Goal: Information Seeking & Learning: Find specific fact

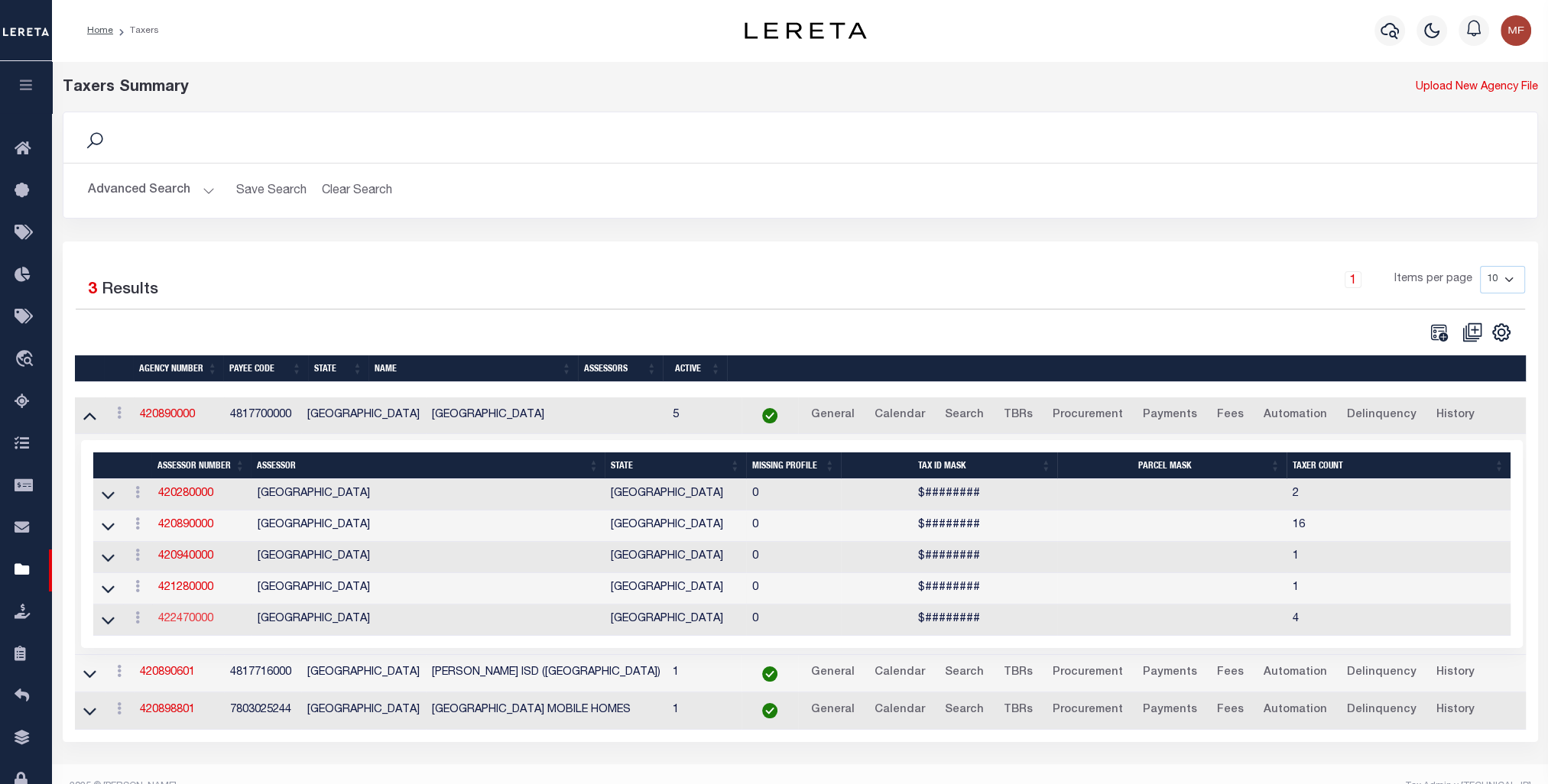
scroll to position [25, 0]
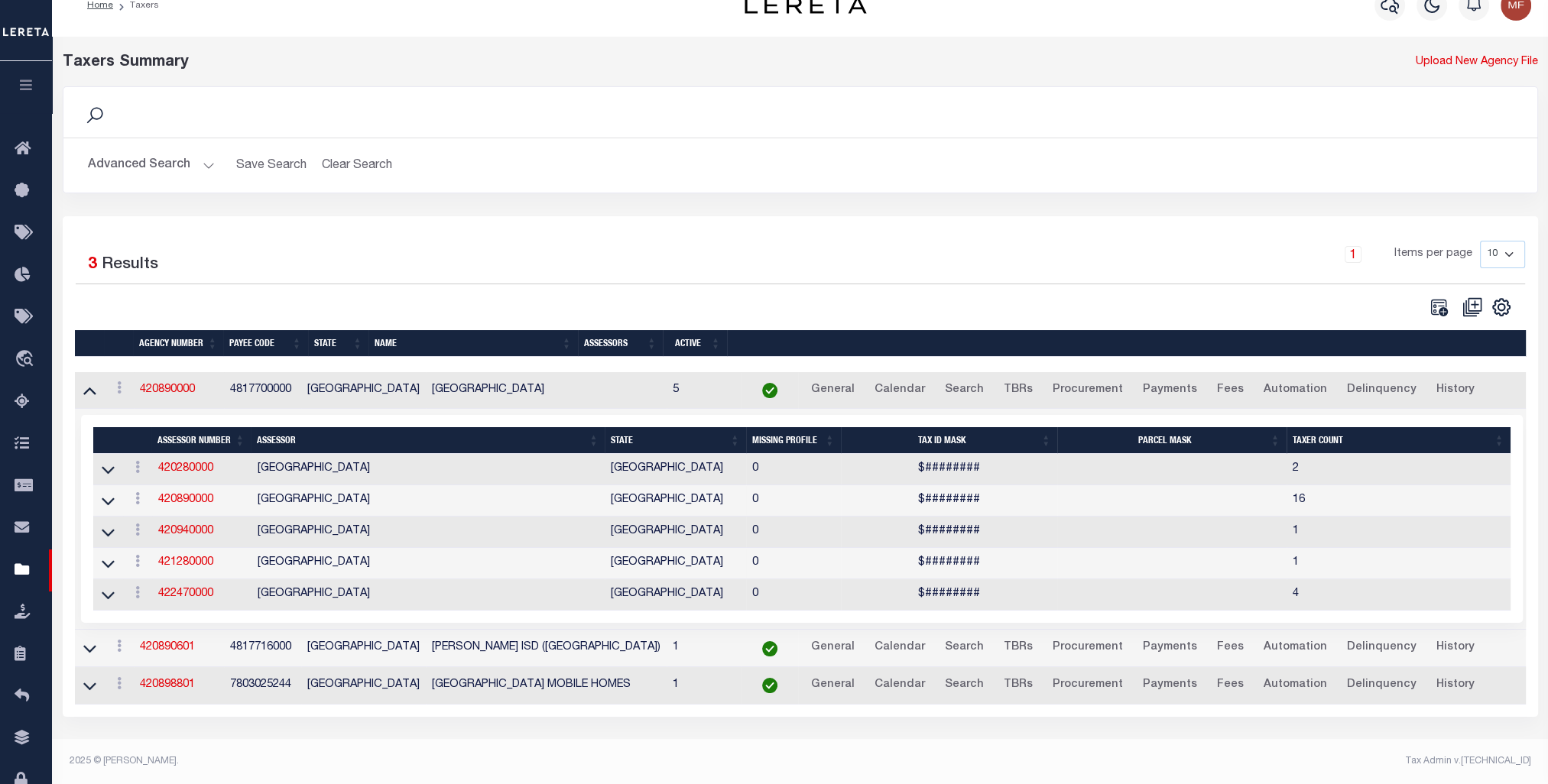
click at [156, 166] on button "Advanced Search" at bounding box center [151, 165] width 127 height 29
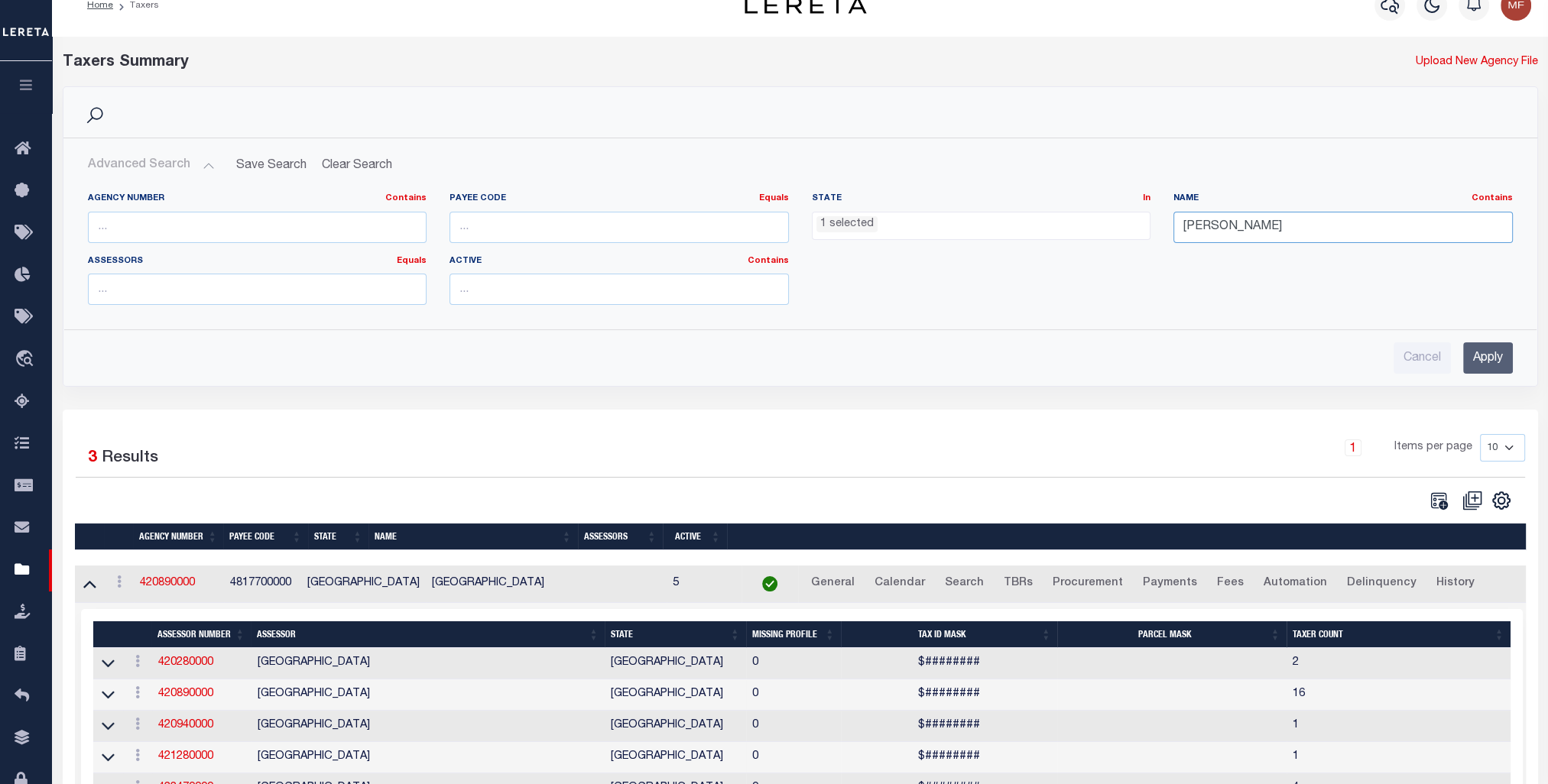
drag, startPoint x: 1244, startPoint y: 224, endPoint x: 1076, endPoint y: 199, distance: 169.8
click at [1078, 198] on div "Agency Number Contains Contains Is Payee Code Equals Equals Is Not Equal To Is …" at bounding box center [800, 255] width 1448 height 125
type input "[PERSON_NAME]"
click at [1156, 357] on input "Apply" at bounding box center [1487, 358] width 49 height 31
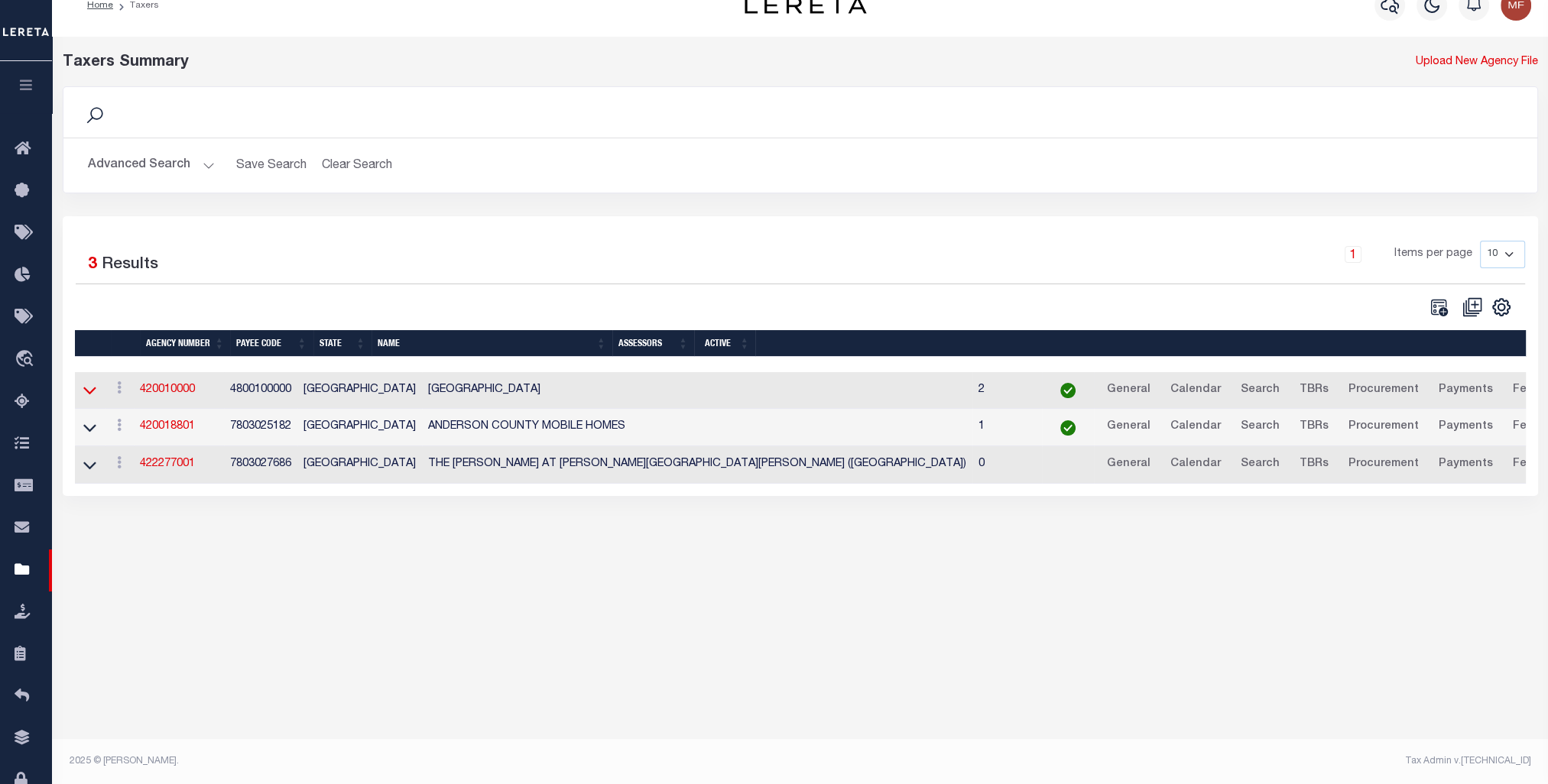
click at [88, 390] on icon at bounding box center [89, 390] width 13 height 16
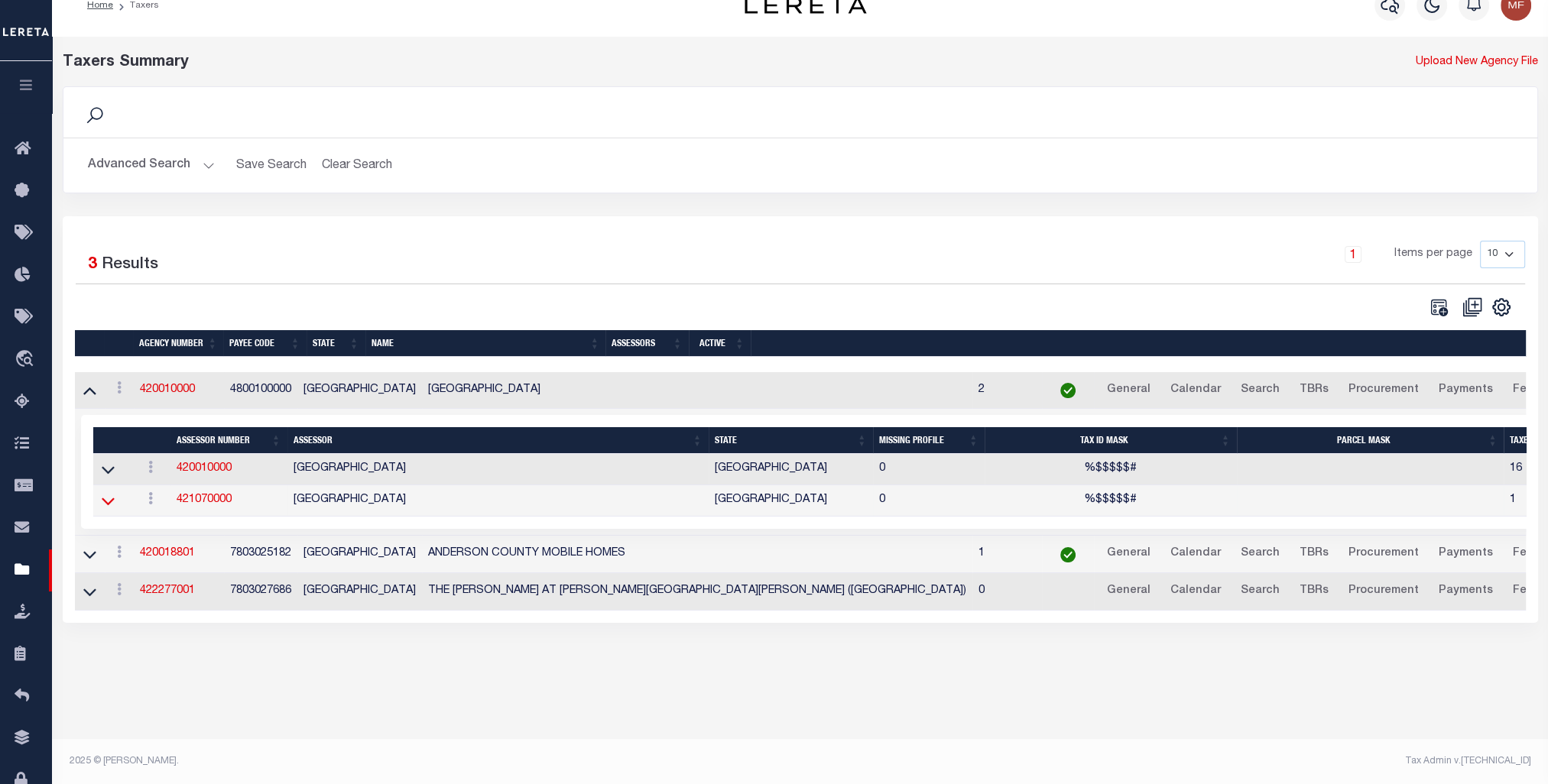
click at [109, 499] on icon at bounding box center [107, 501] width 13 height 16
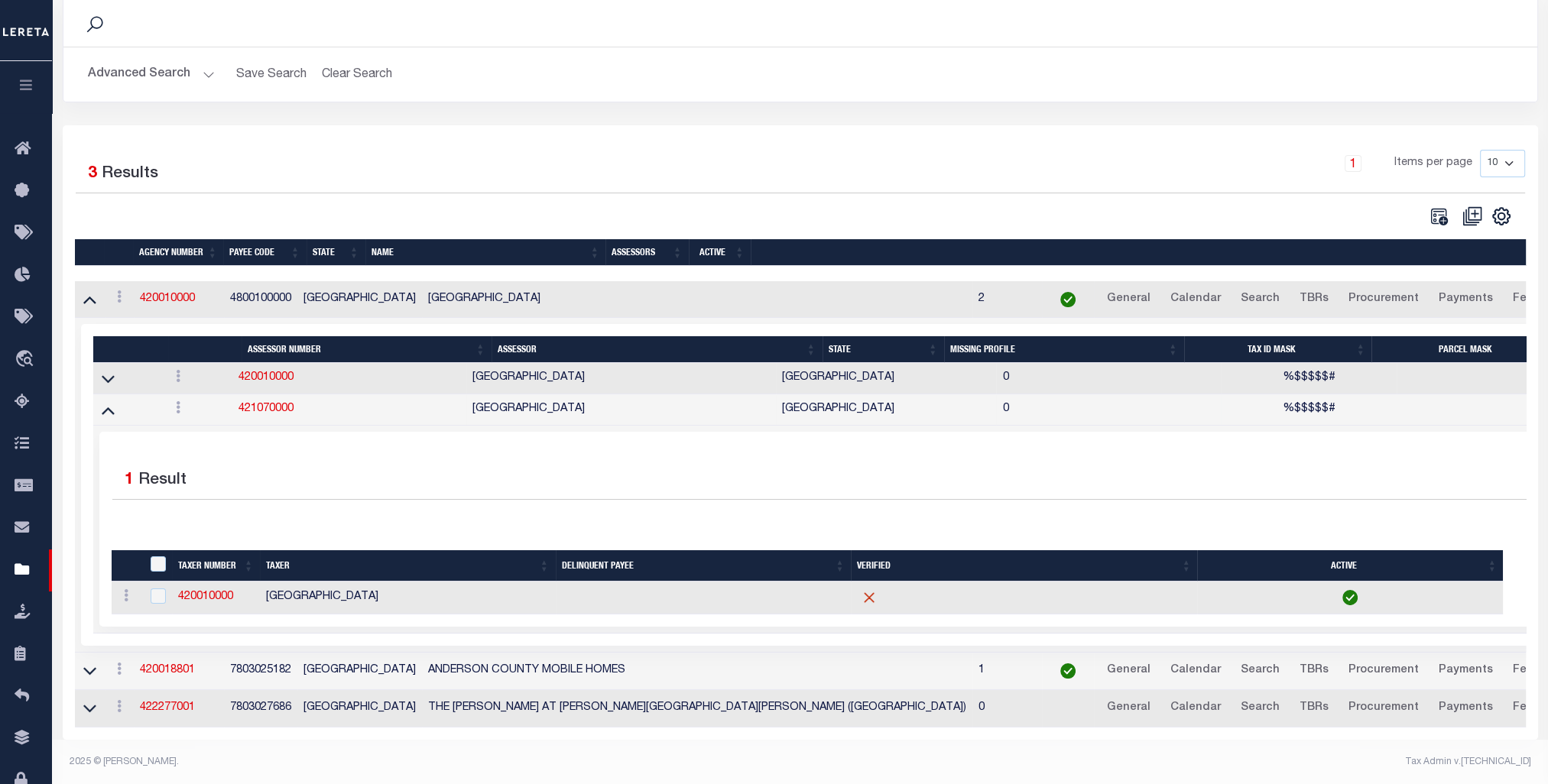
scroll to position [126, 0]
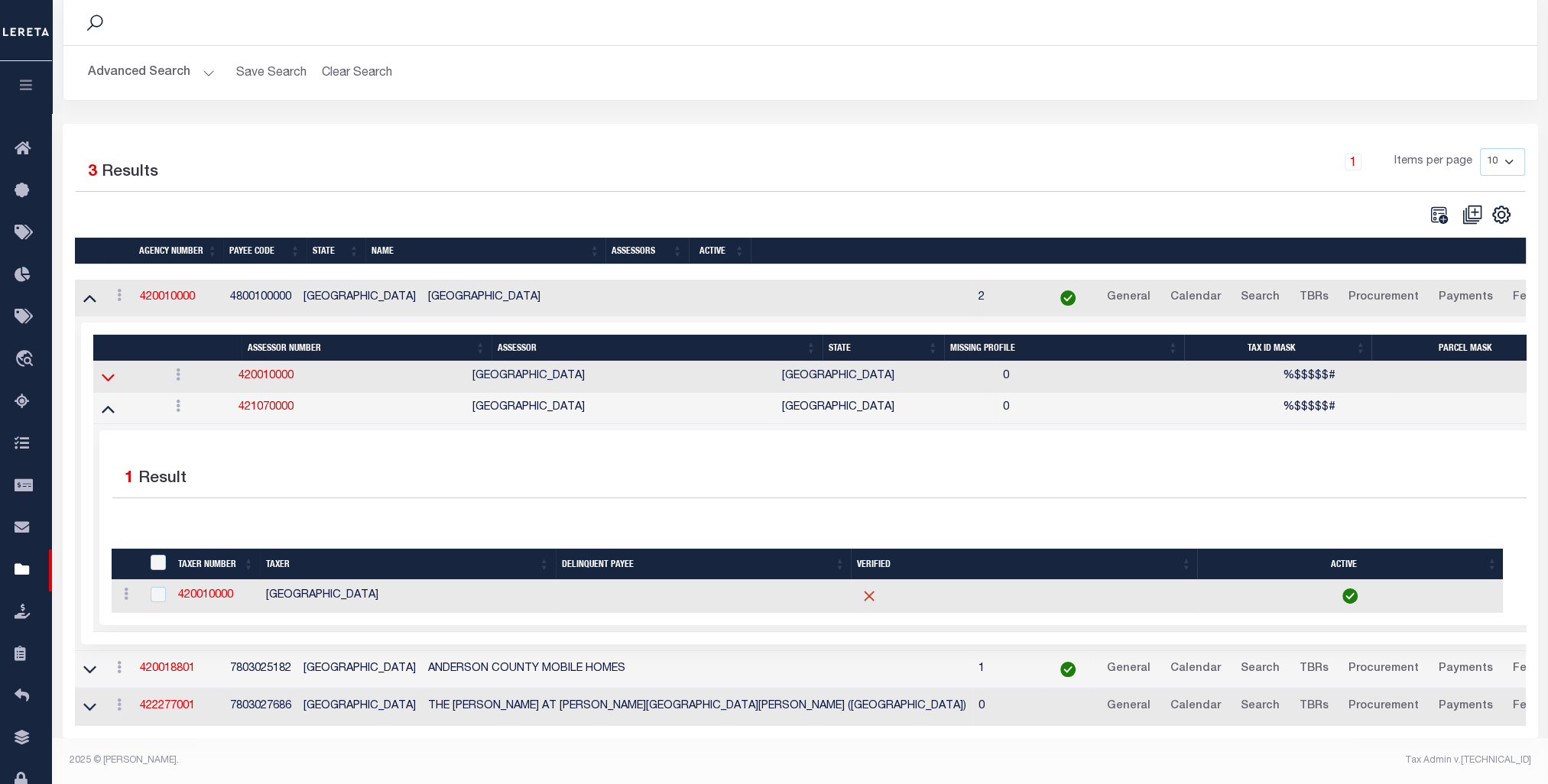
click at [114, 374] on icon at bounding box center [107, 378] width 13 height 8
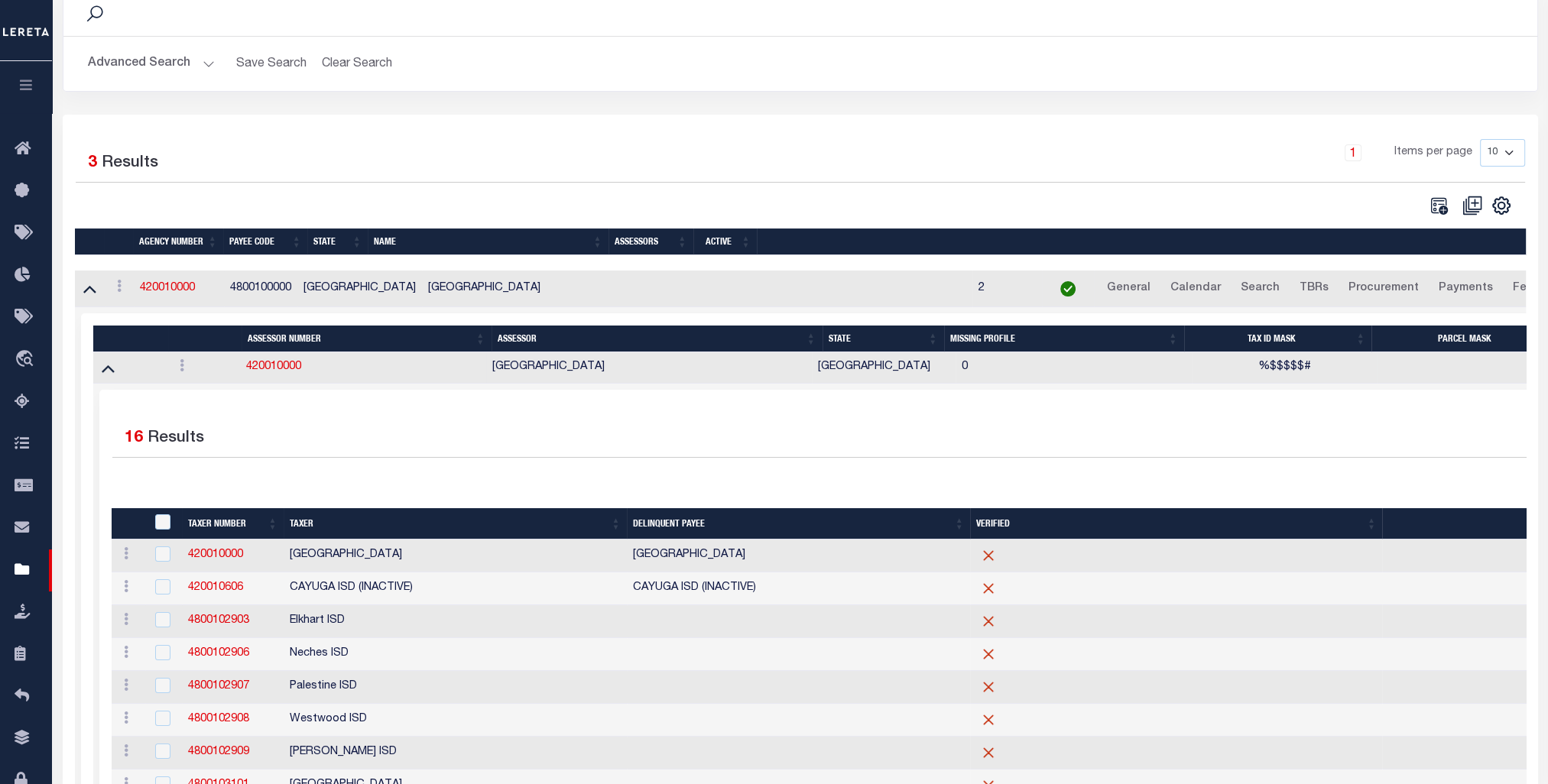
click at [114, 367] on icon at bounding box center [107, 367] width 13 height 16
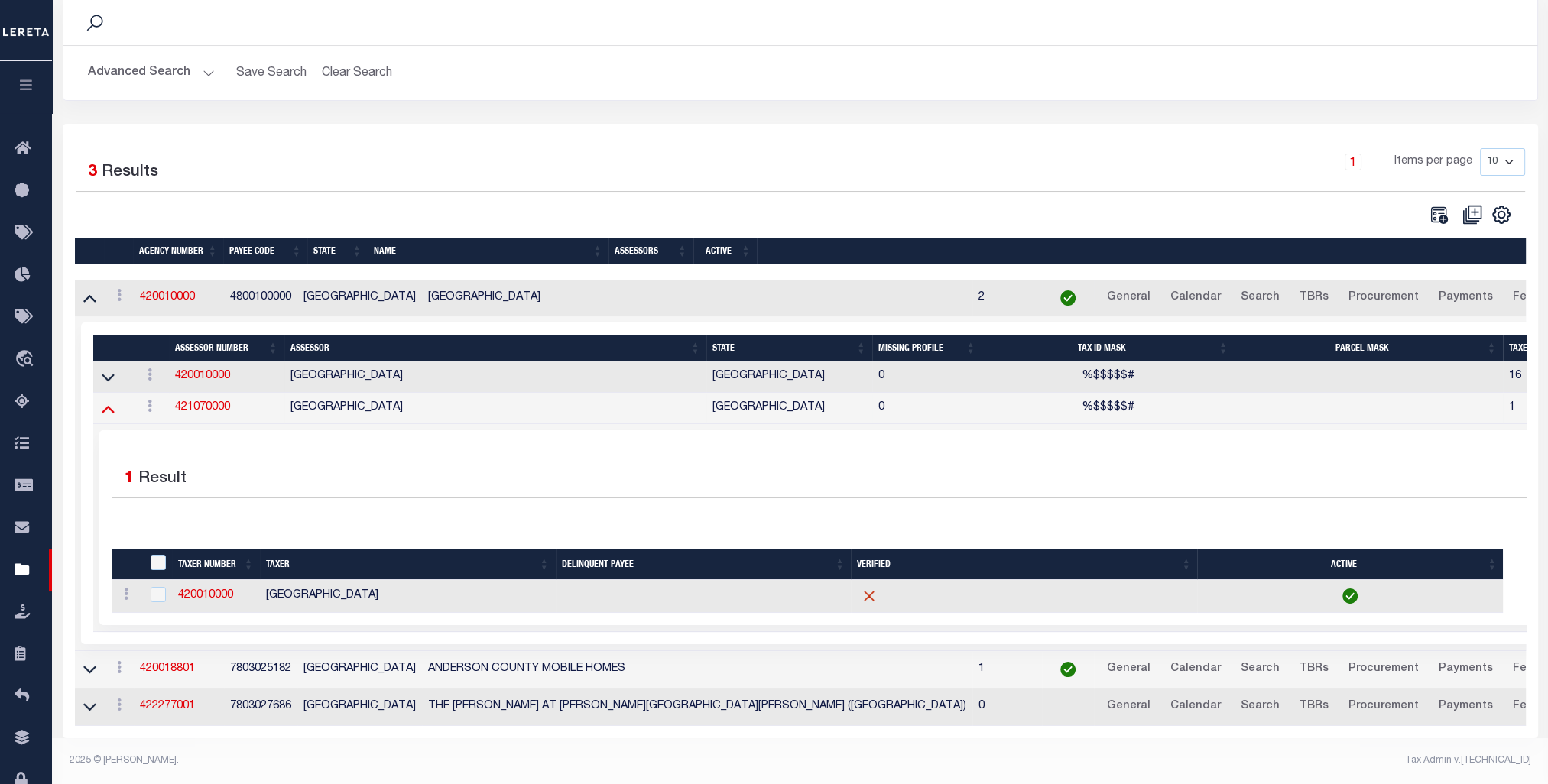
click at [112, 405] on icon at bounding box center [107, 409] width 13 height 8
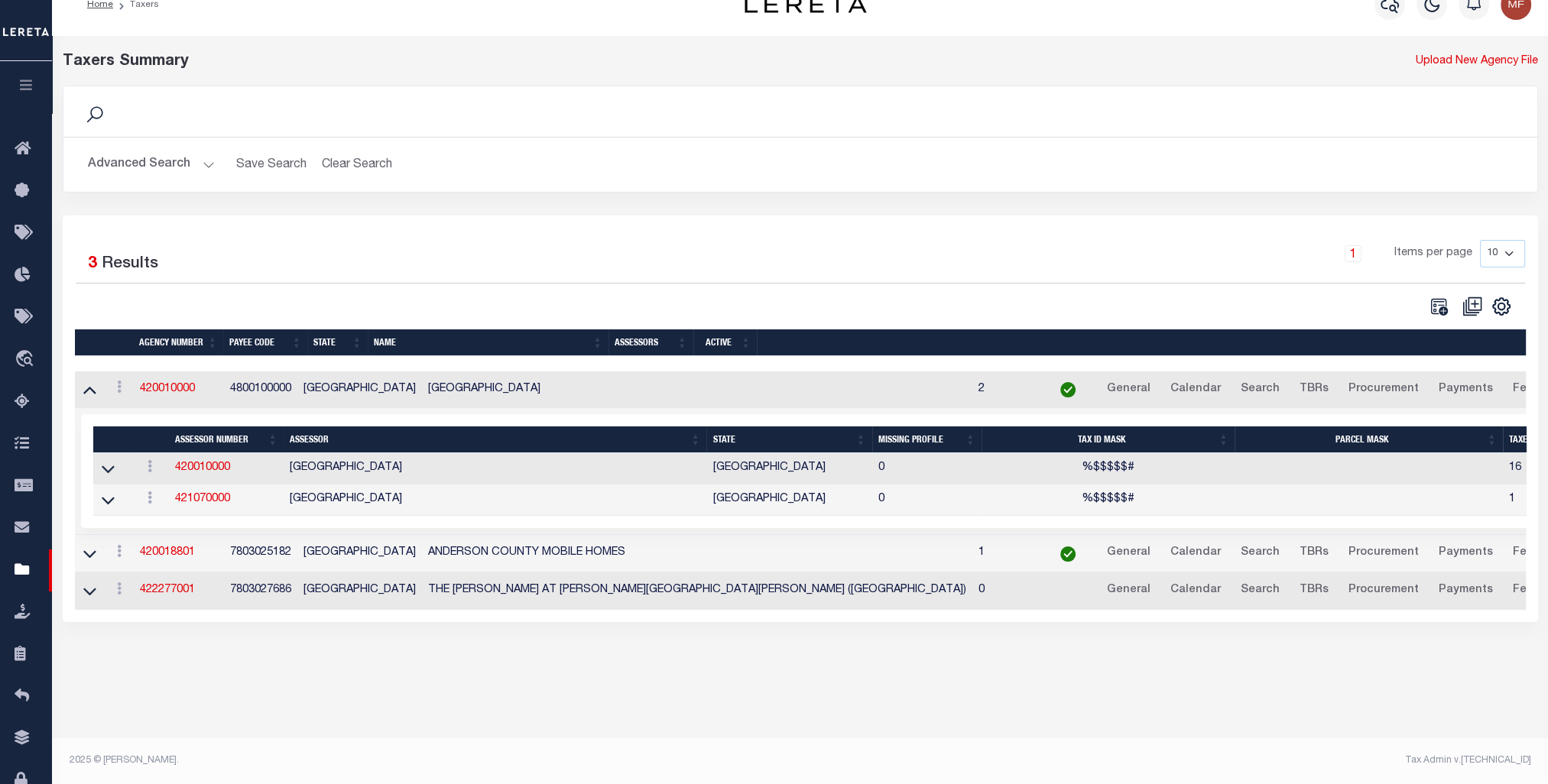
scroll to position [25, 0]
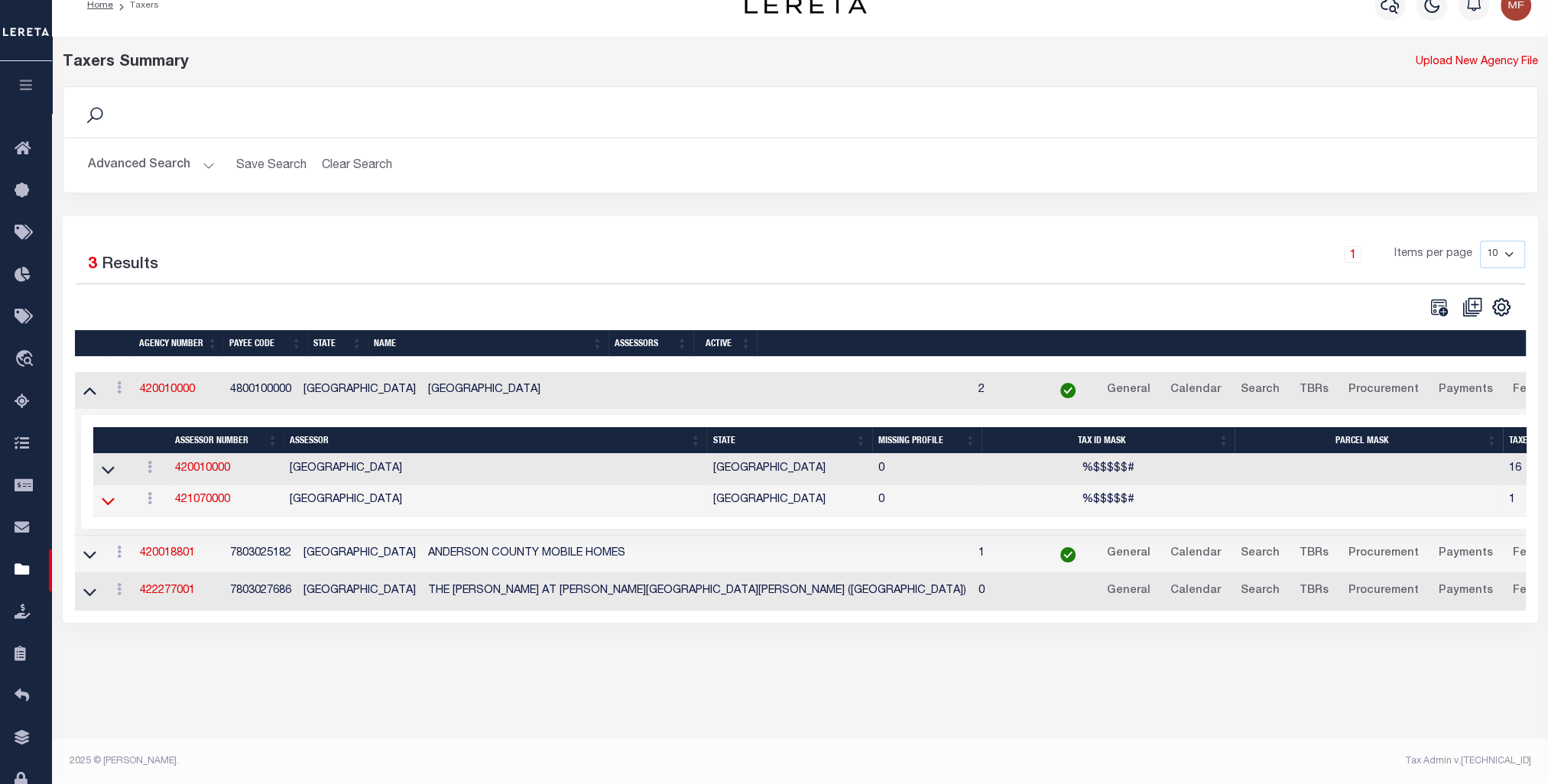
click at [106, 500] on icon at bounding box center [107, 501] width 13 height 16
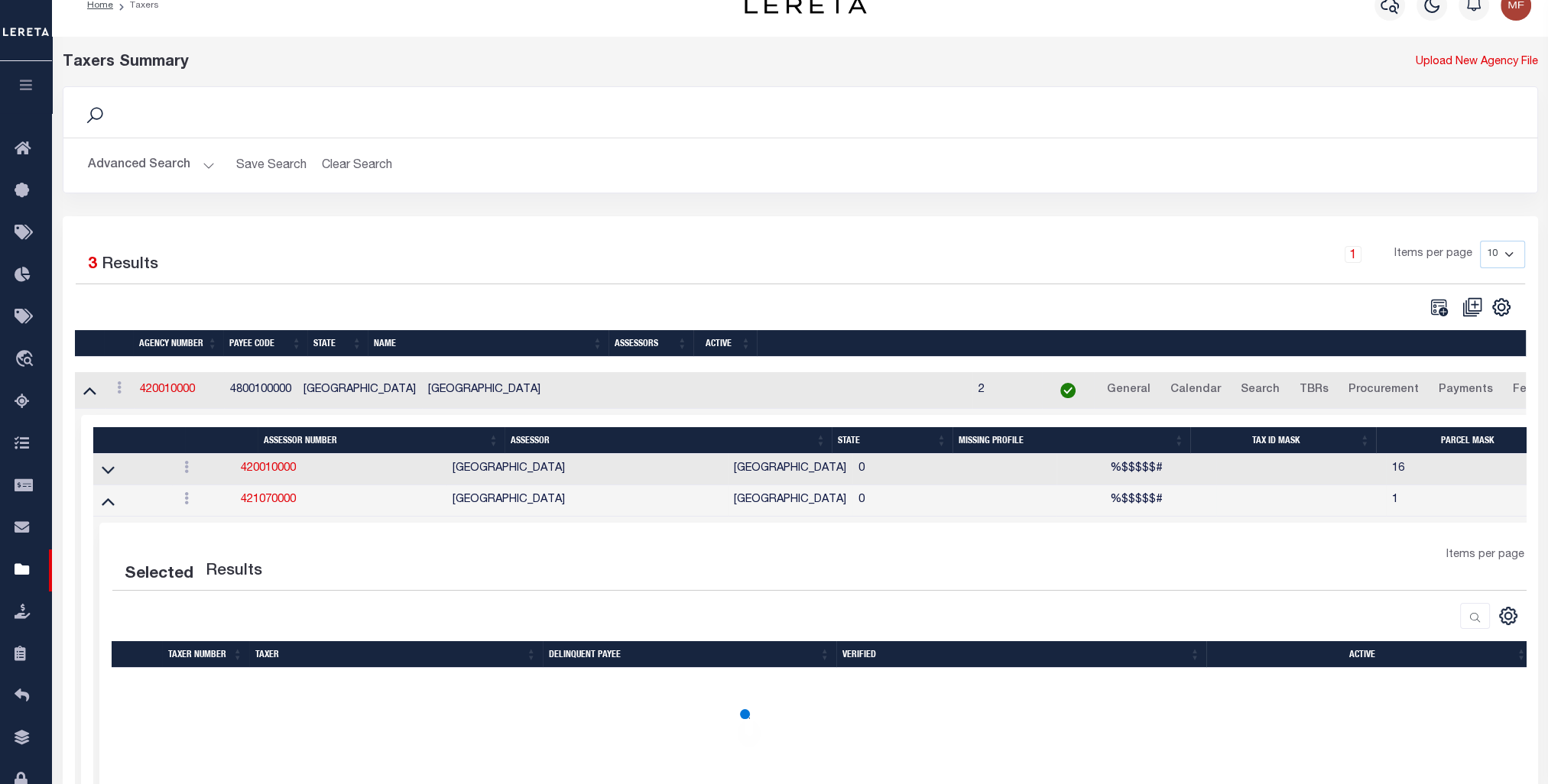
scroll to position [126, 0]
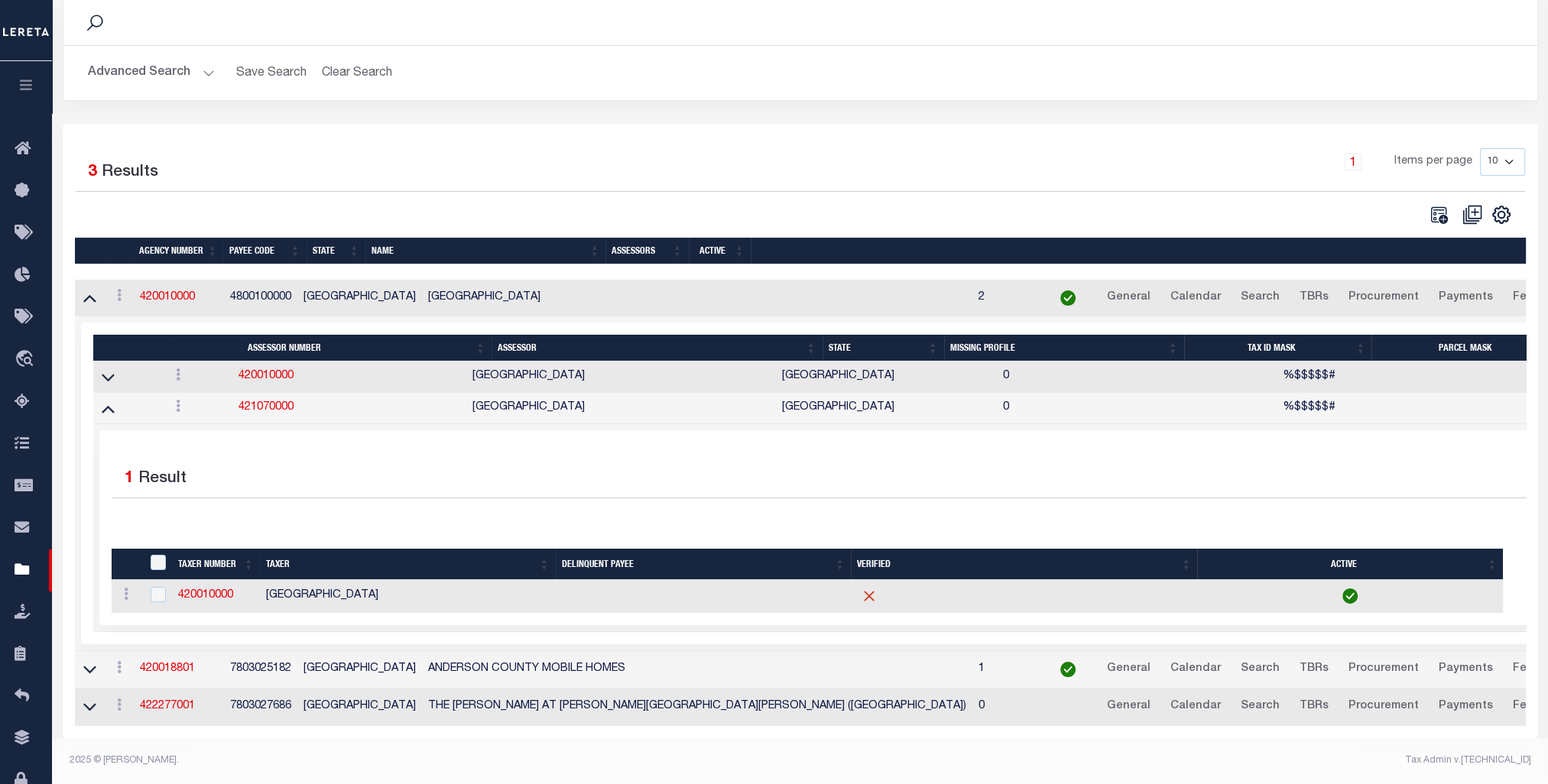
click at [791, 563] on td at bounding box center [703, 596] width 296 height 33
checkbox input "true"
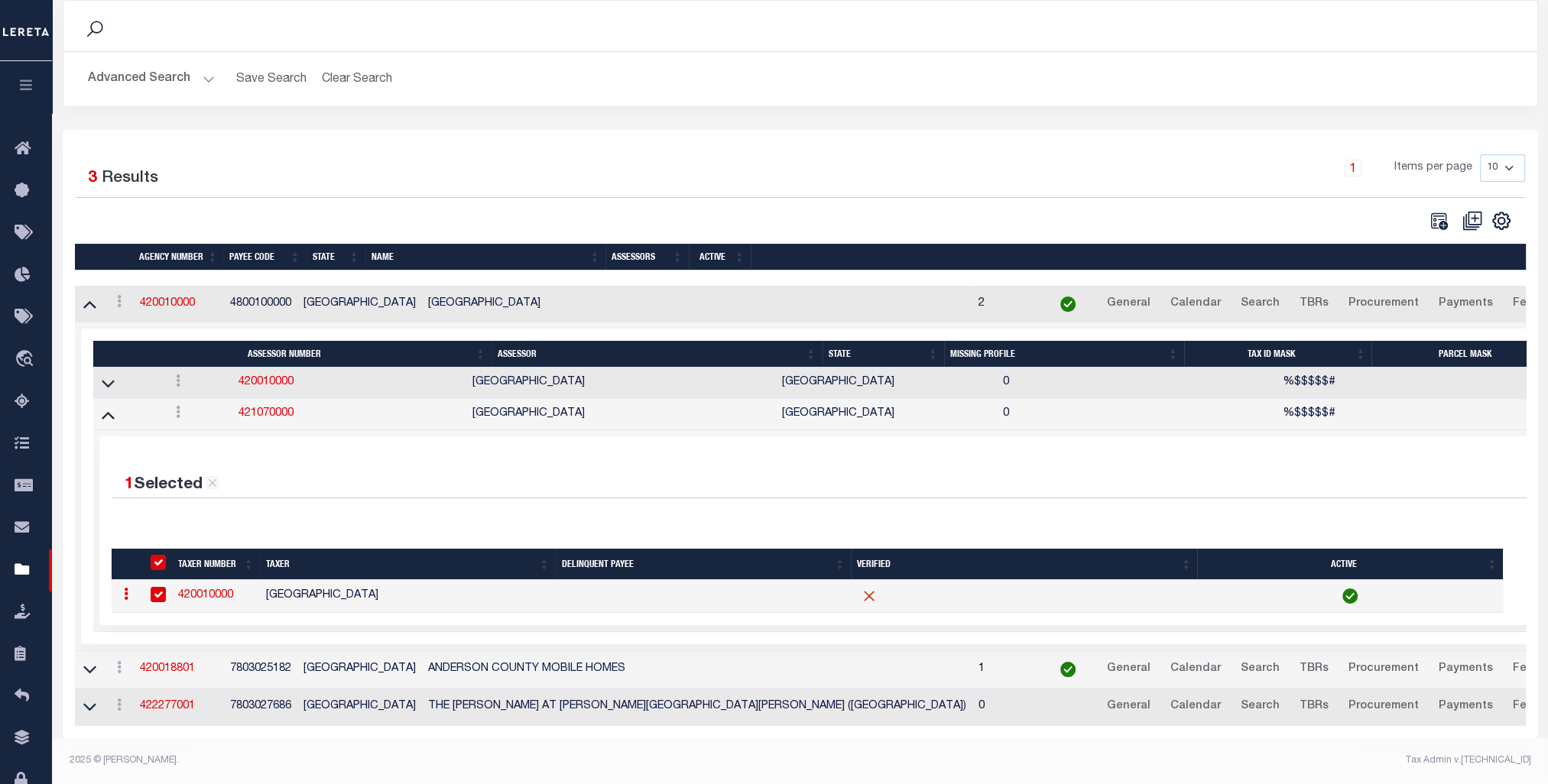
scroll to position [120, 0]
click at [786, 563] on td at bounding box center [703, 596] width 296 height 33
checkbox input "false"
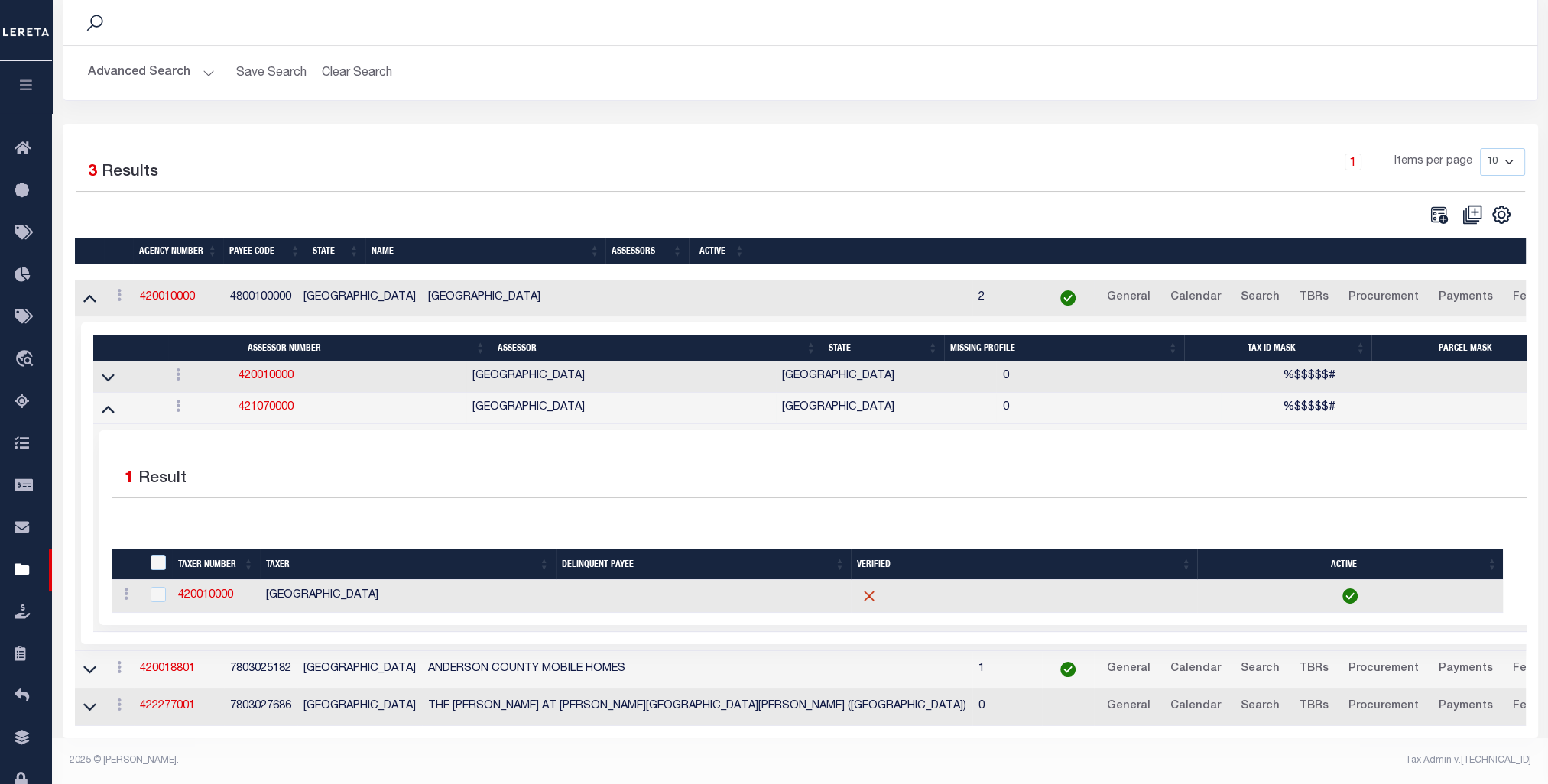
click at [786, 563] on td at bounding box center [703, 596] width 296 height 33
checkbox input "true"
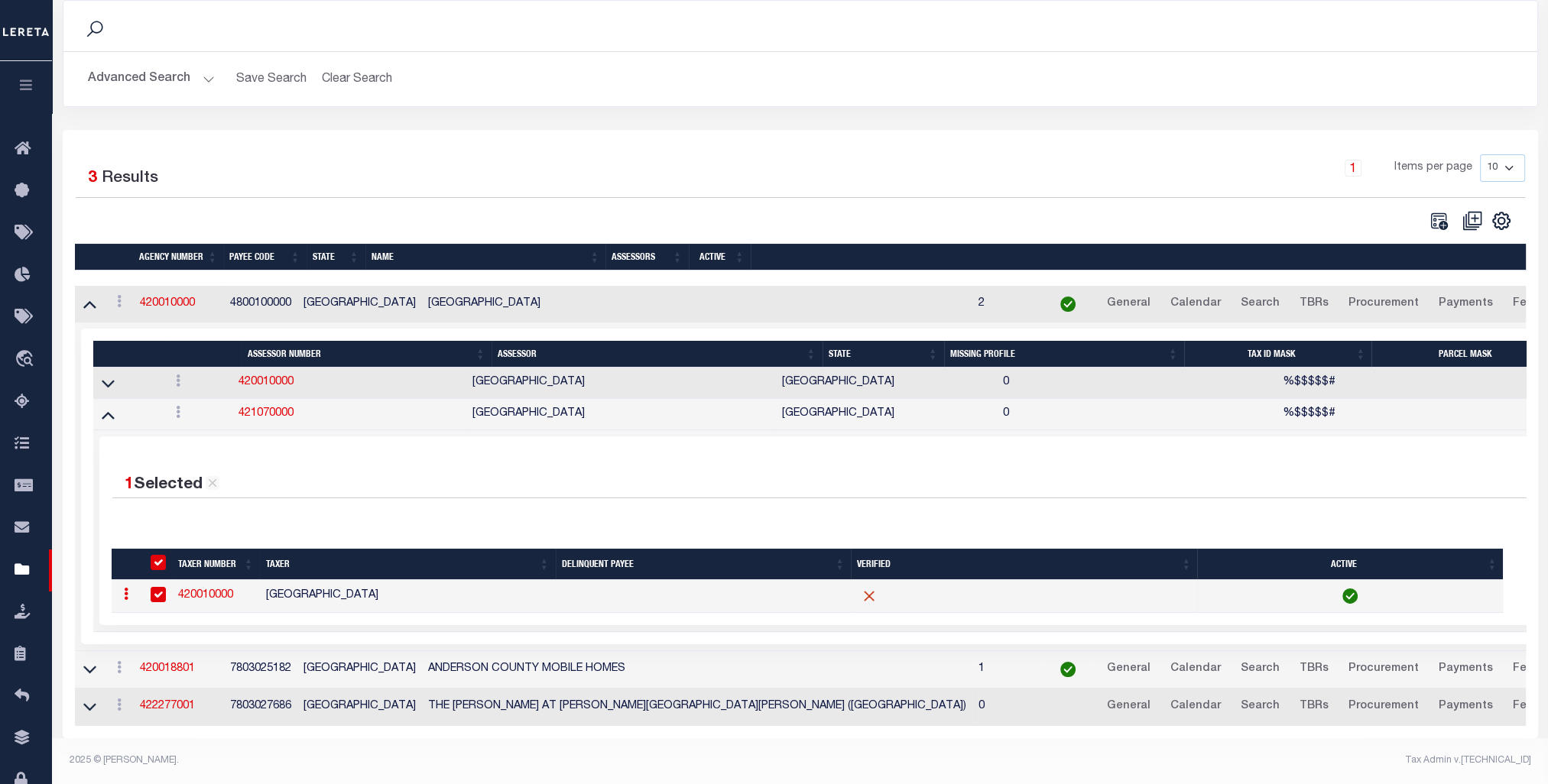
click at [786, 563] on td at bounding box center [703, 596] width 296 height 33
checkbox input "false"
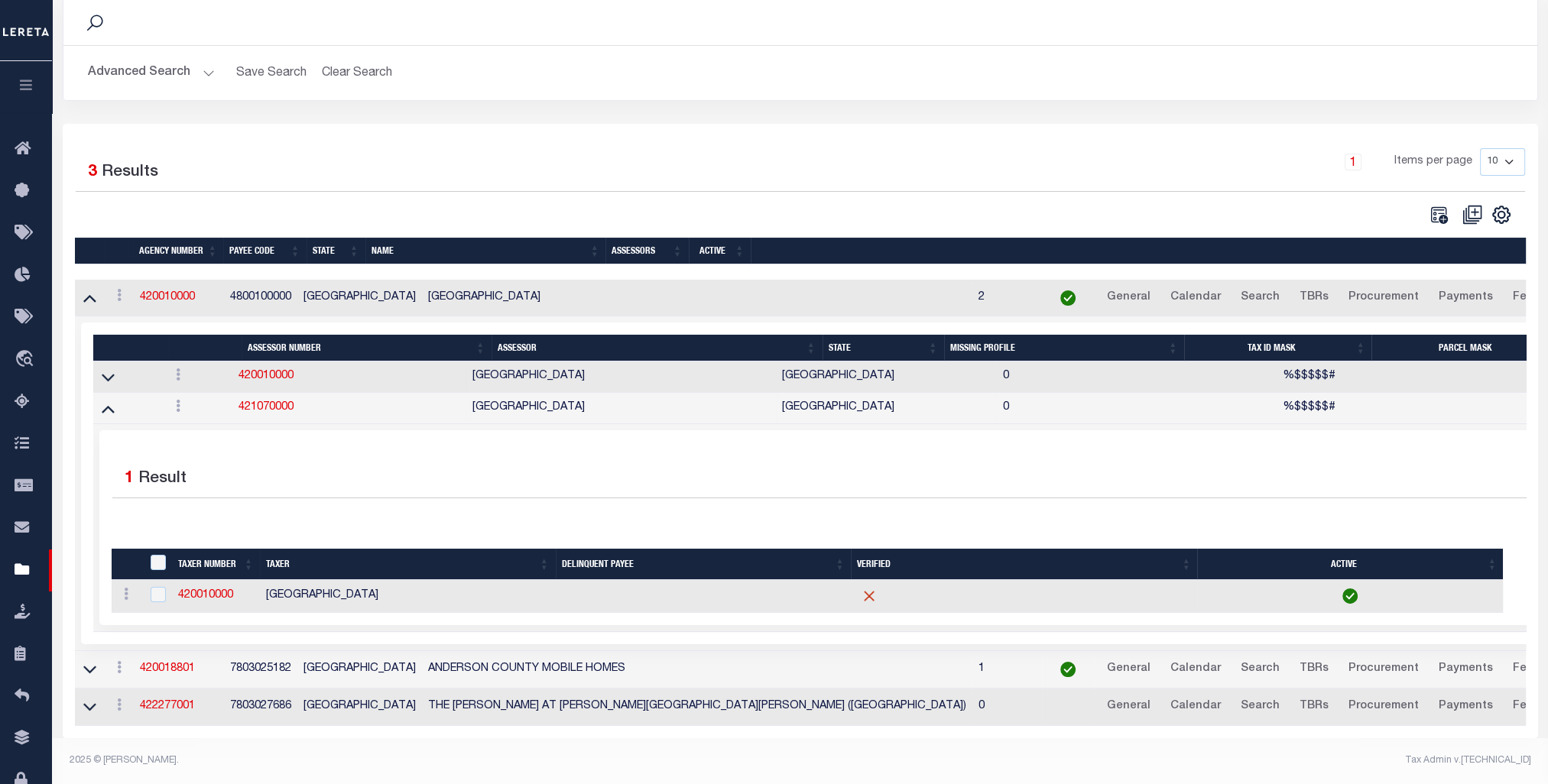
click at [786, 563] on td at bounding box center [703, 596] width 296 height 33
checkbox input "true"
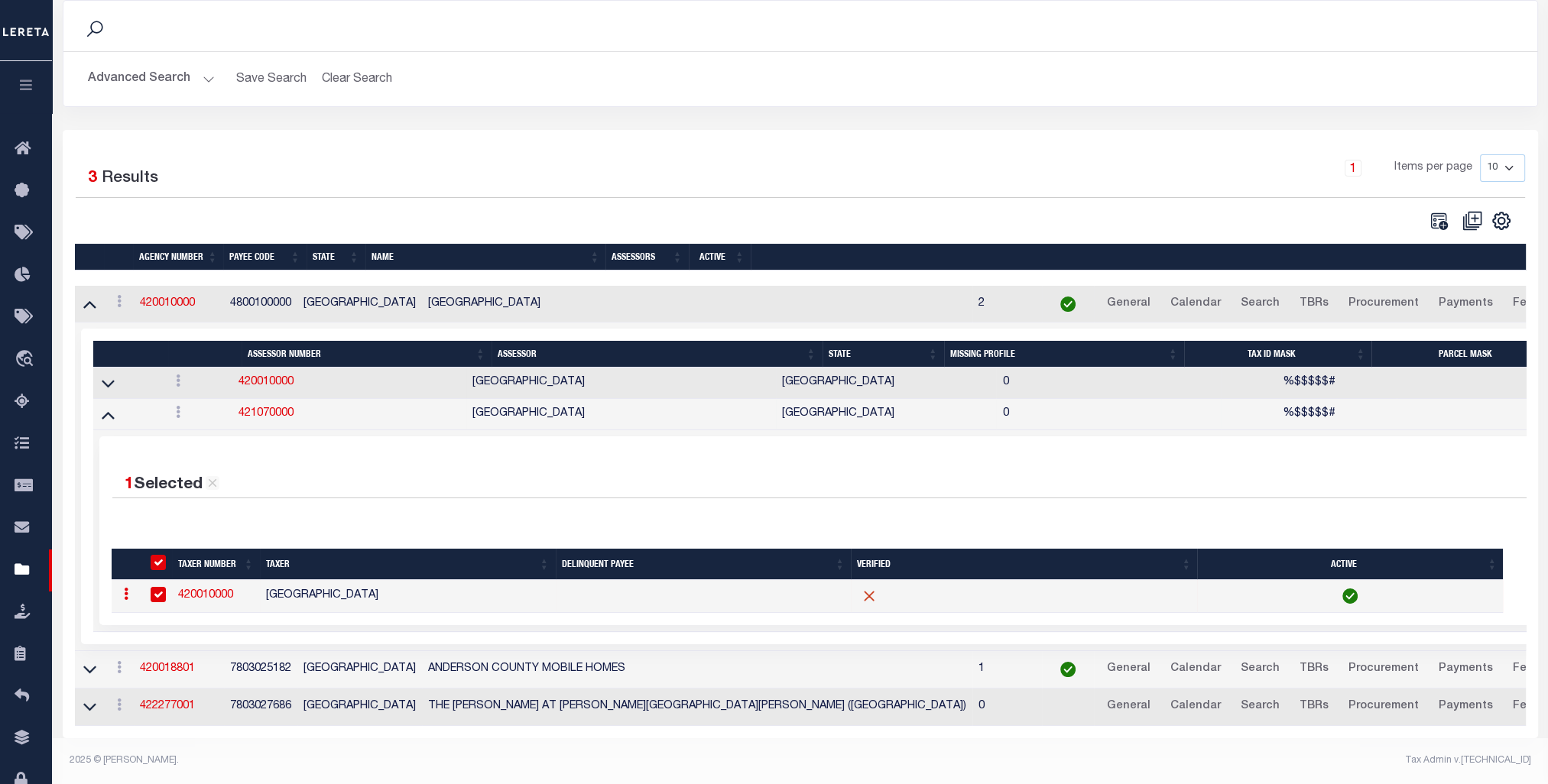
click at [786, 563] on td at bounding box center [703, 596] width 296 height 33
checkbox input "false"
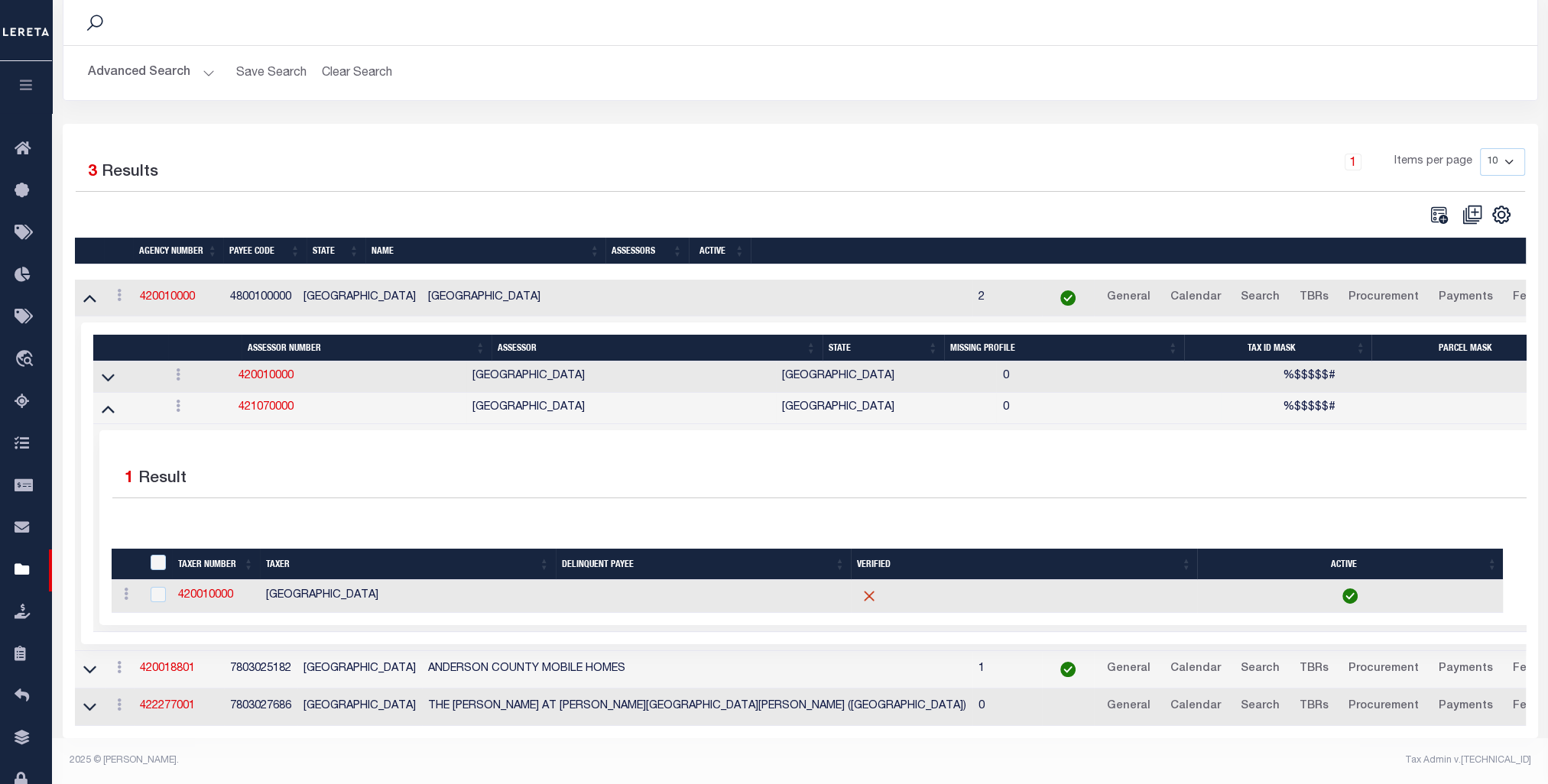
click at [786, 563] on td at bounding box center [703, 596] width 296 height 33
checkbox input "true"
click at [786, 563] on td at bounding box center [703, 596] width 296 height 33
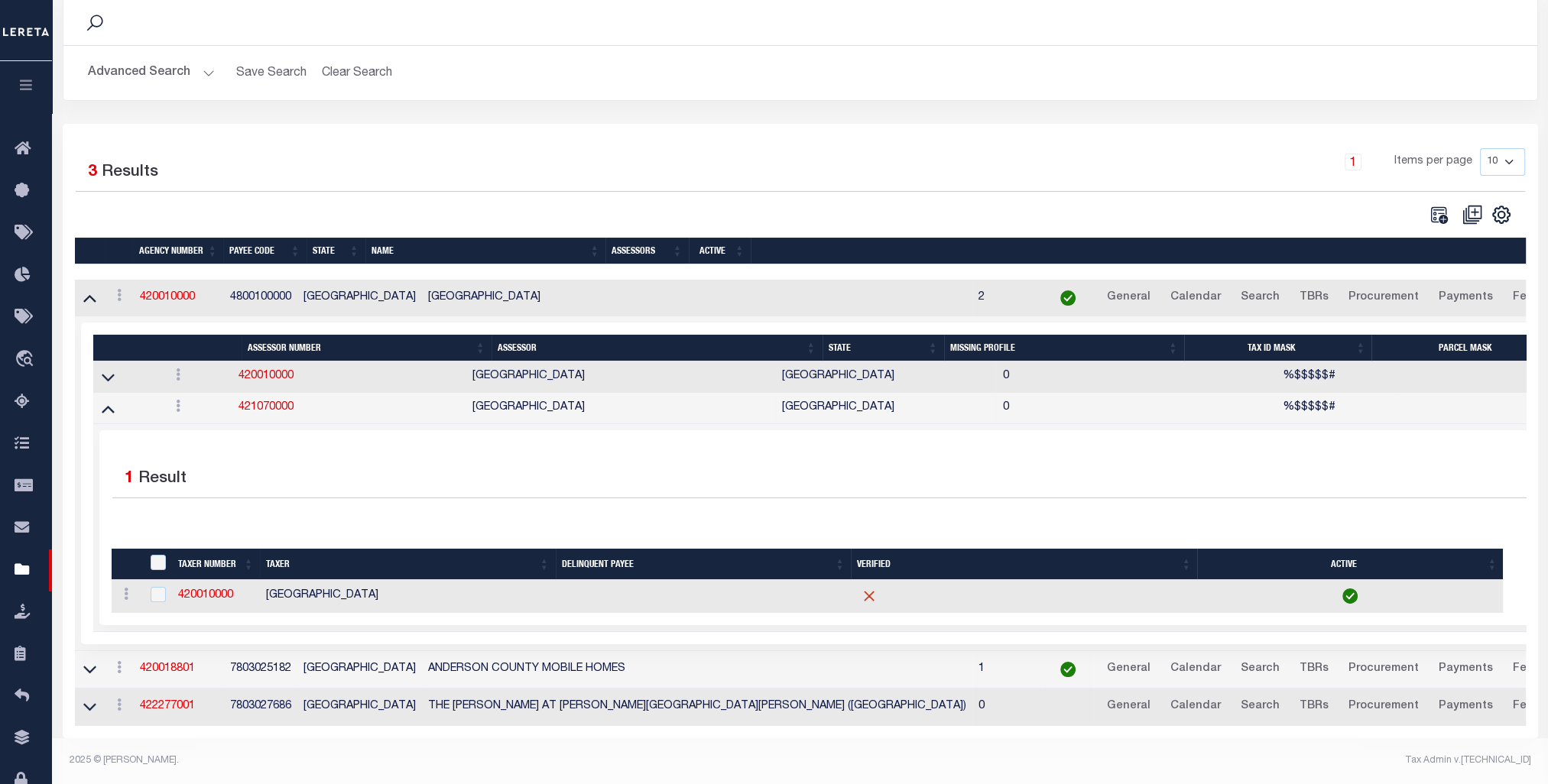
checkbox input "false"
click at [786, 563] on td at bounding box center [703, 596] width 296 height 33
checkbox input "true"
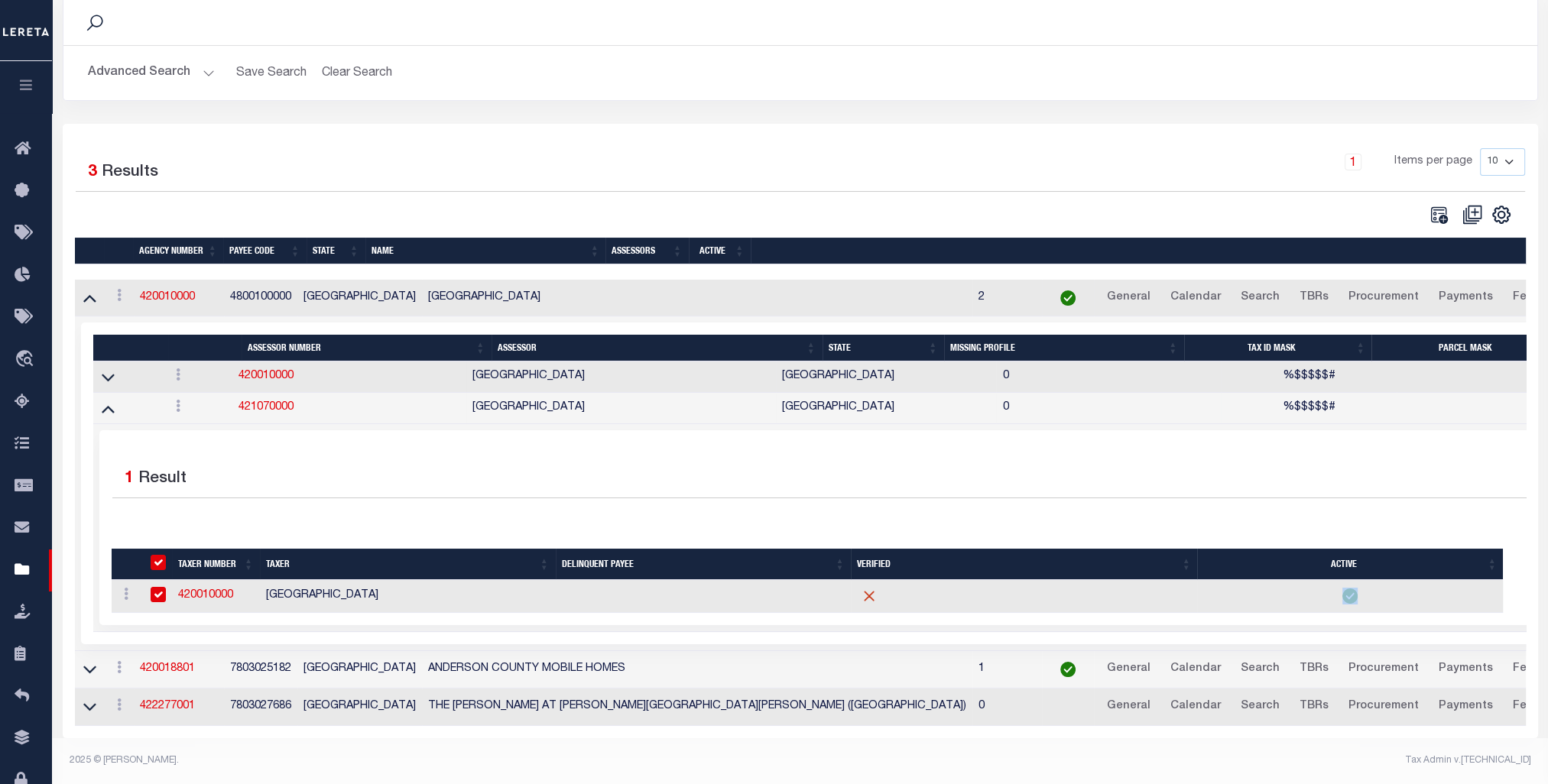
checkbox input "true"
click at [786, 563] on td at bounding box center [703, 596] width 296 height 33
checkbox input "false"
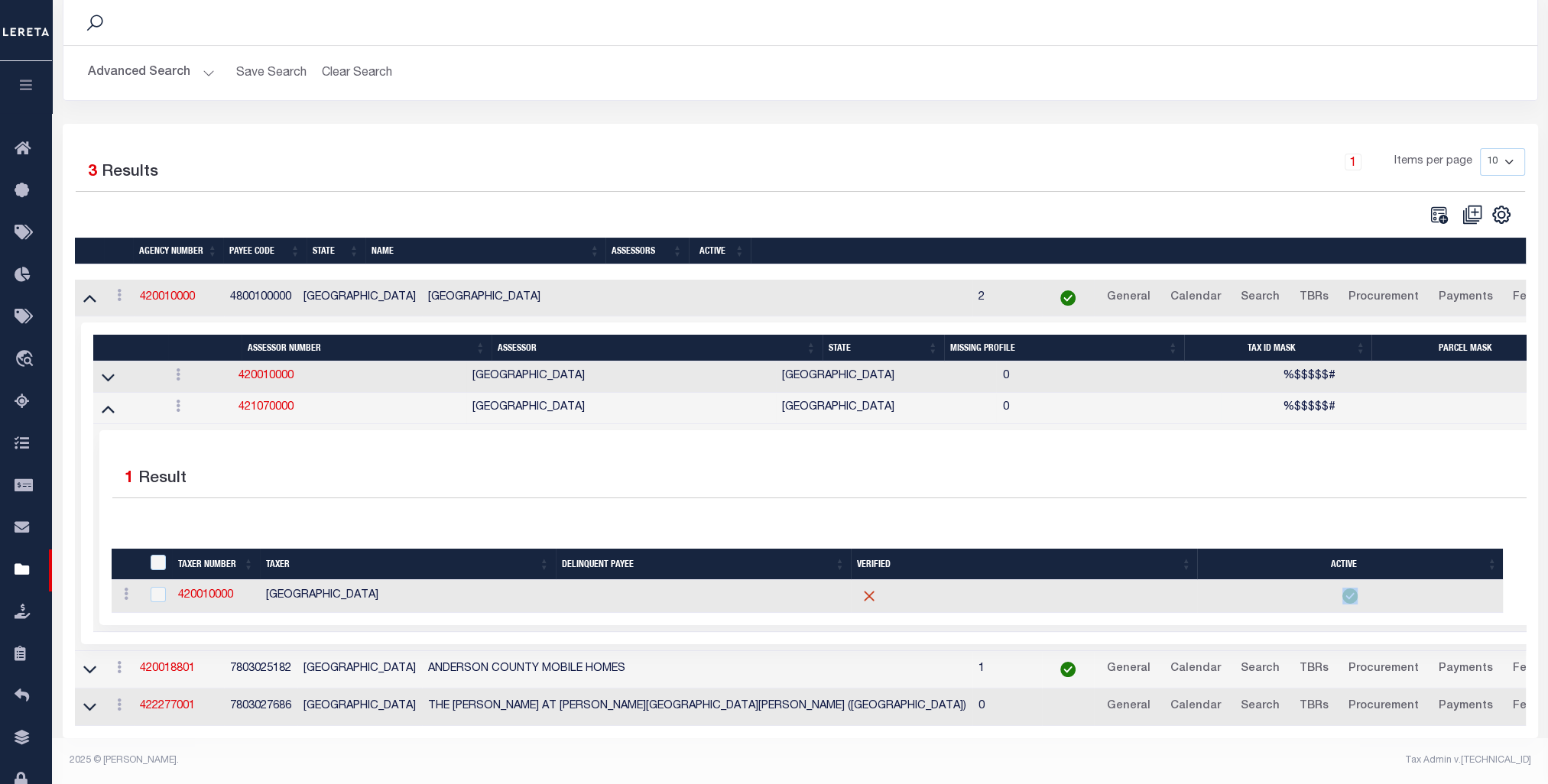
checkbox input "false"
click at [786, 563] on td at bounding box center [703, 596] width 296 height 33
checkbox input "true"
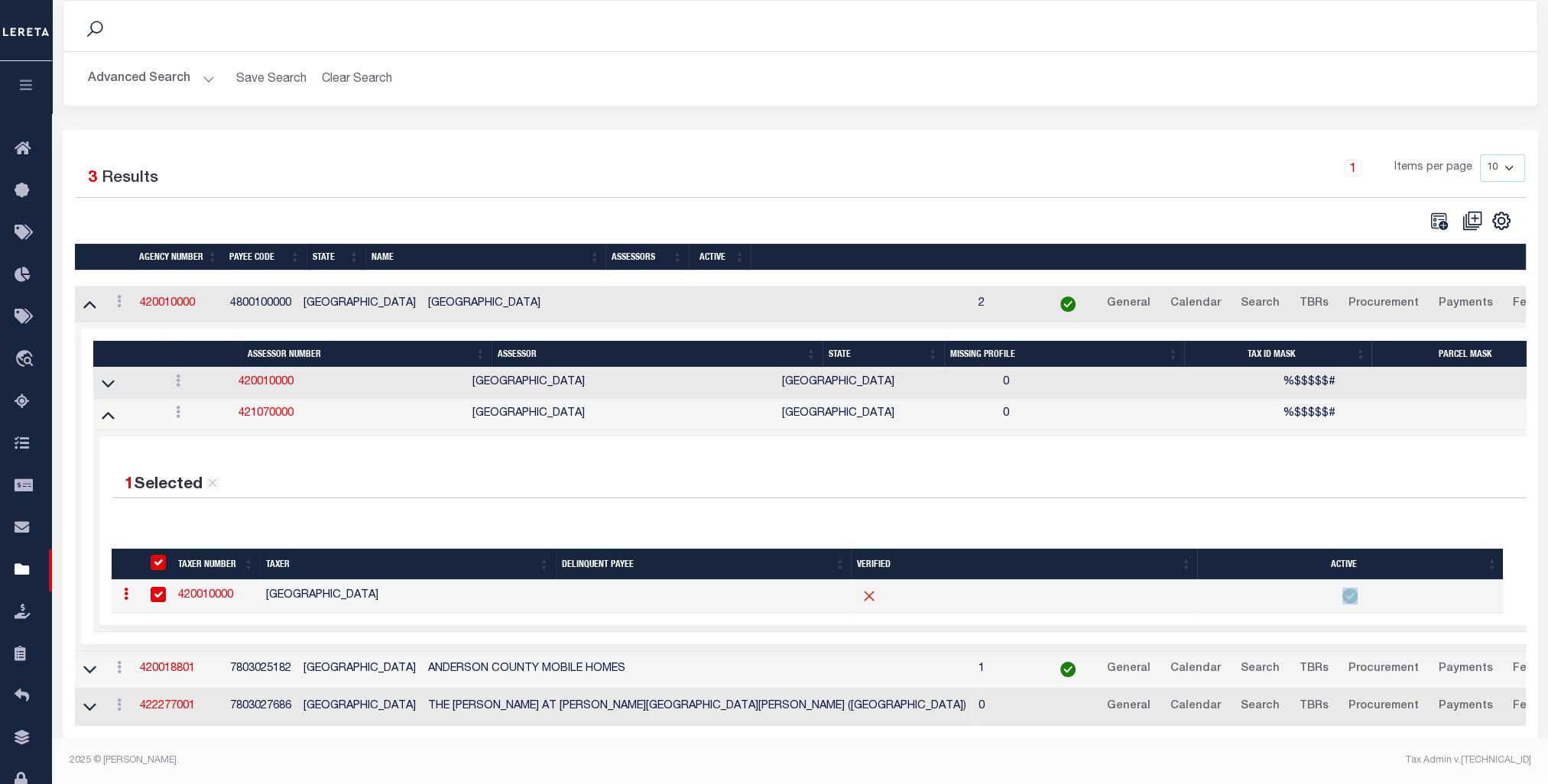
click at [786, 563] on td at bounding box center [703, 596] width 296 height 33
checkbox input "false"
click at [786, 563] on td at bounding box center [703, 596] width 296 height 33
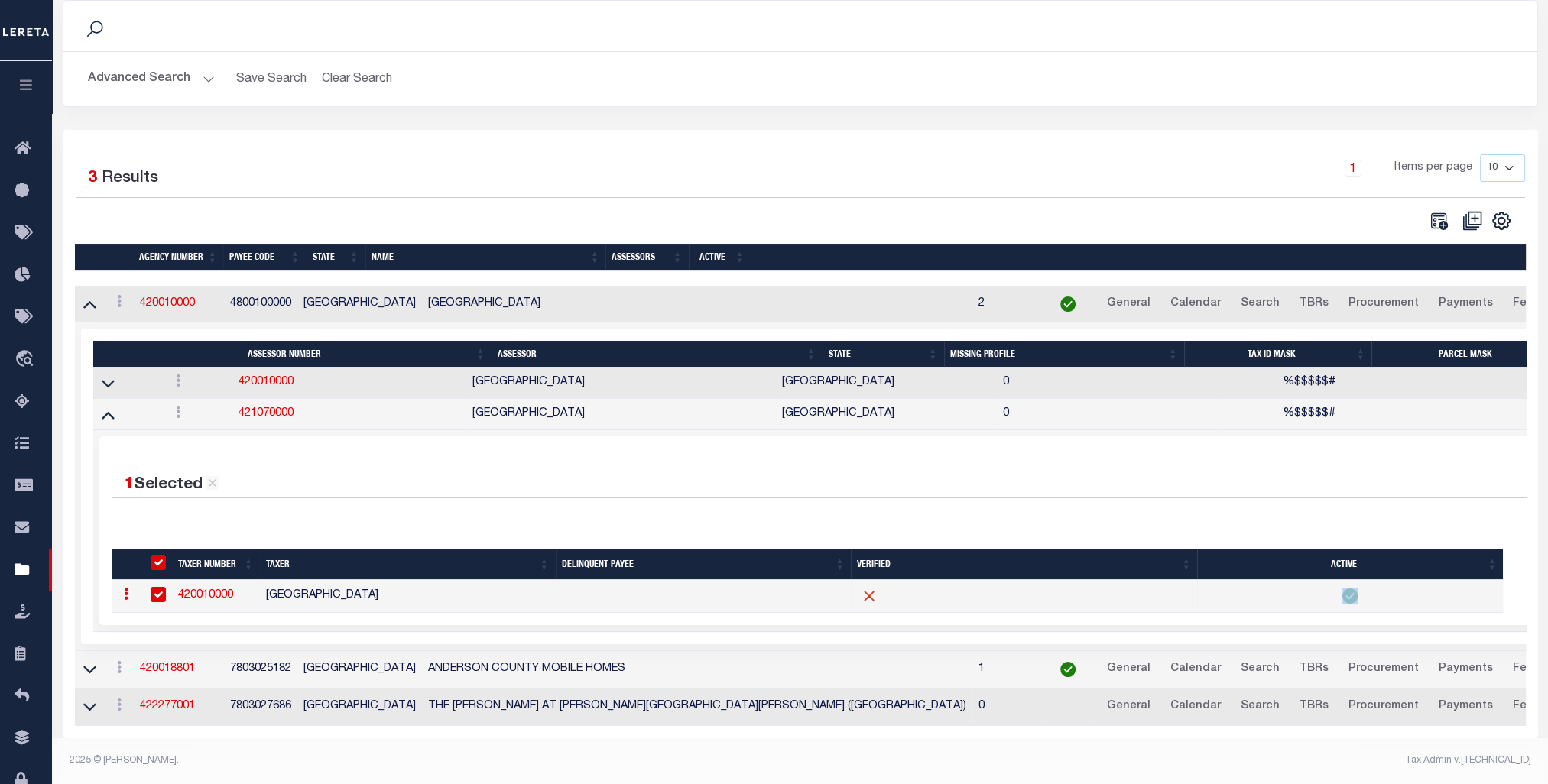
click at [786, 563] on td at bounding box center [703, 596] width 296 height 33
checkbox input "true"
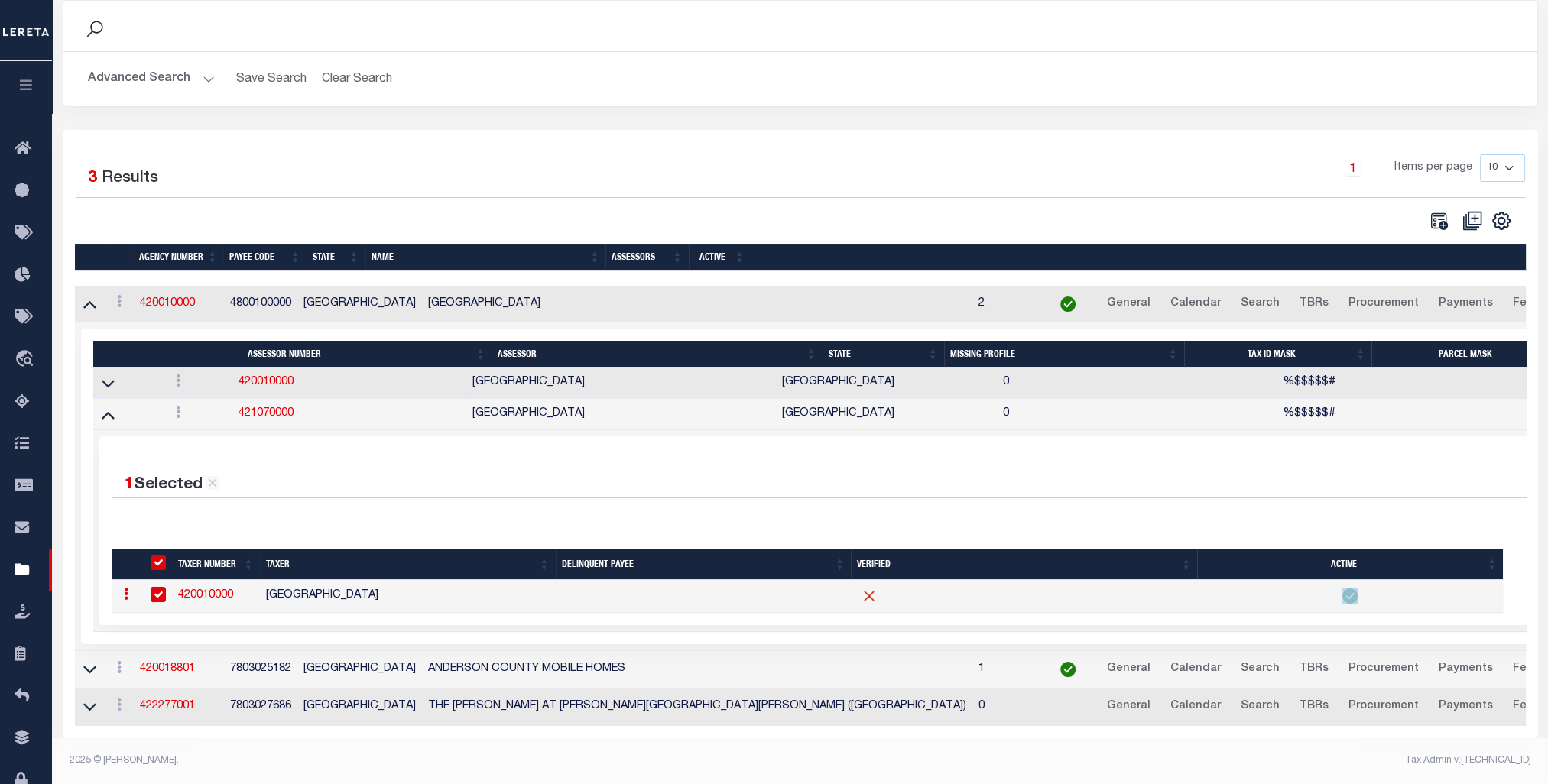
click at [786, 563] on td at bounding box center [703, 596] width 296 height 33
checkbox input "false"
click at [786, 563] on td at bounding box center [703, 596] width 296 height 33
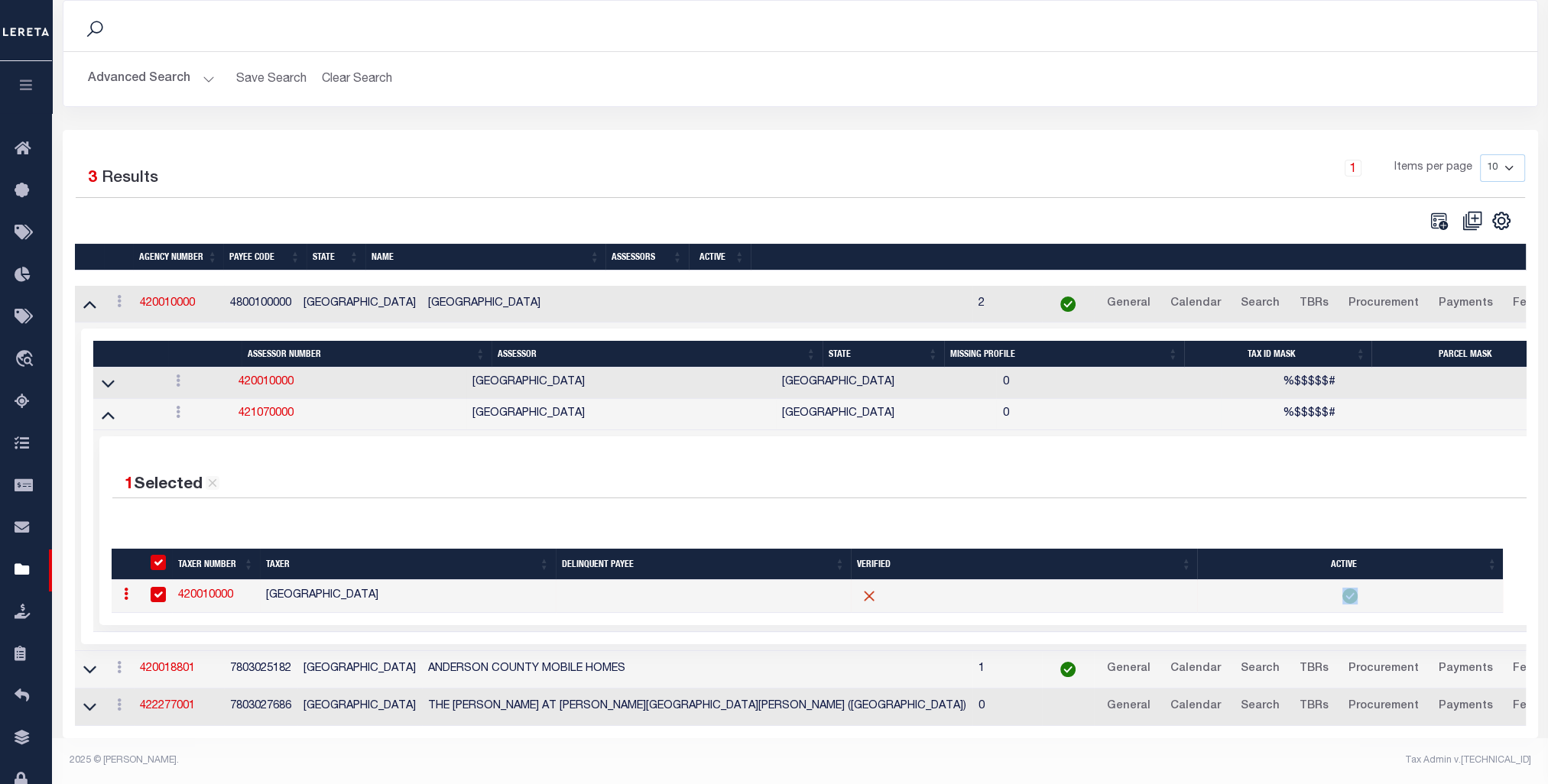
checkbox input "true"
click at [786, 563] on td at bounding box center [703, 596] width 296 height 33
checkbox input "false"
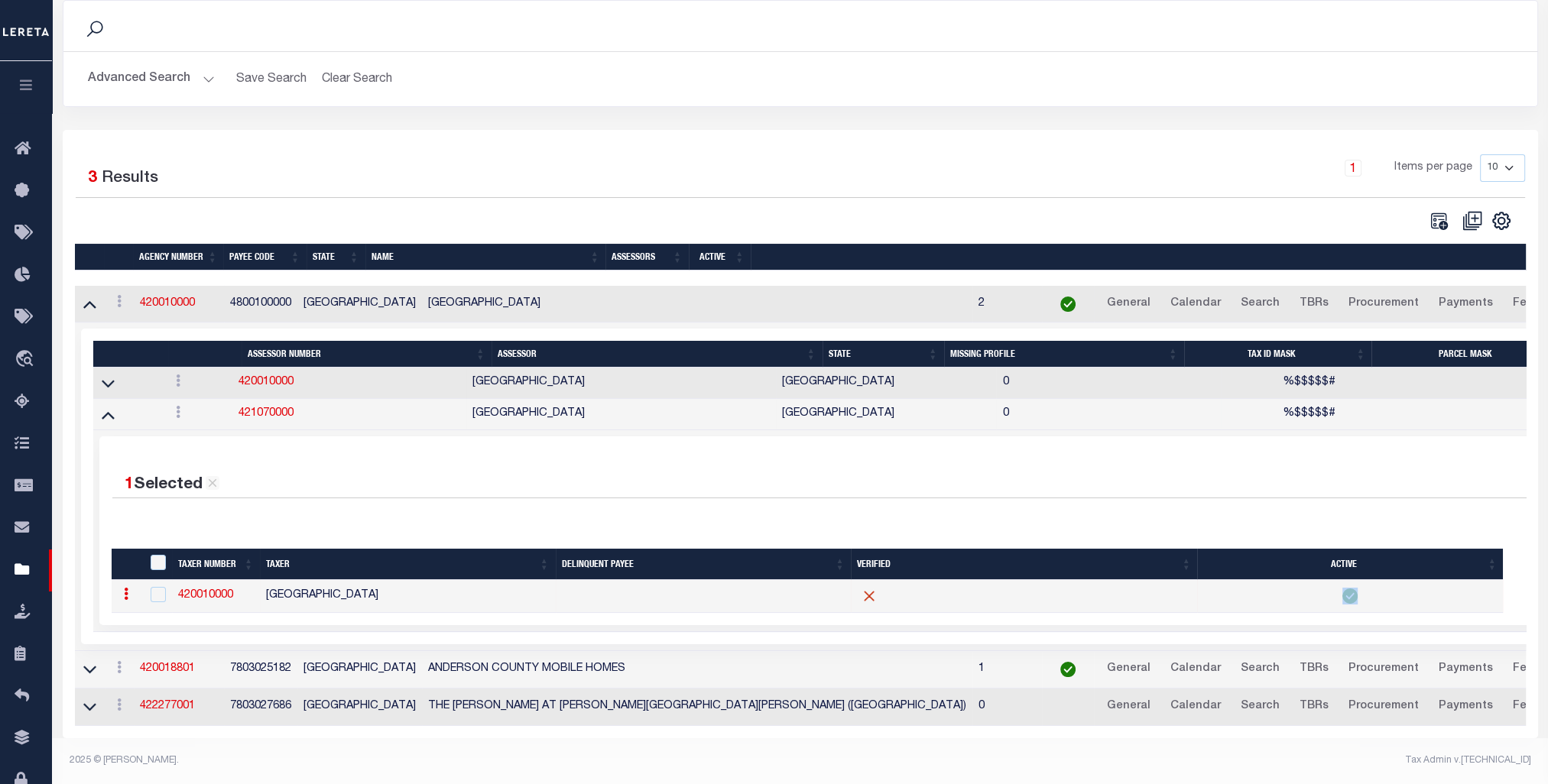
checkbox input "false"
click at [786, 563] on td at bounding box center [703, 596] width 296 height 33
drag, startPoint x: 786, startPoint y: 586, endPoint x: 702, endPoint y: 272, distance: 325.0
click at [786, 563] on td at bounding box center [703, 596] width 296 height 33
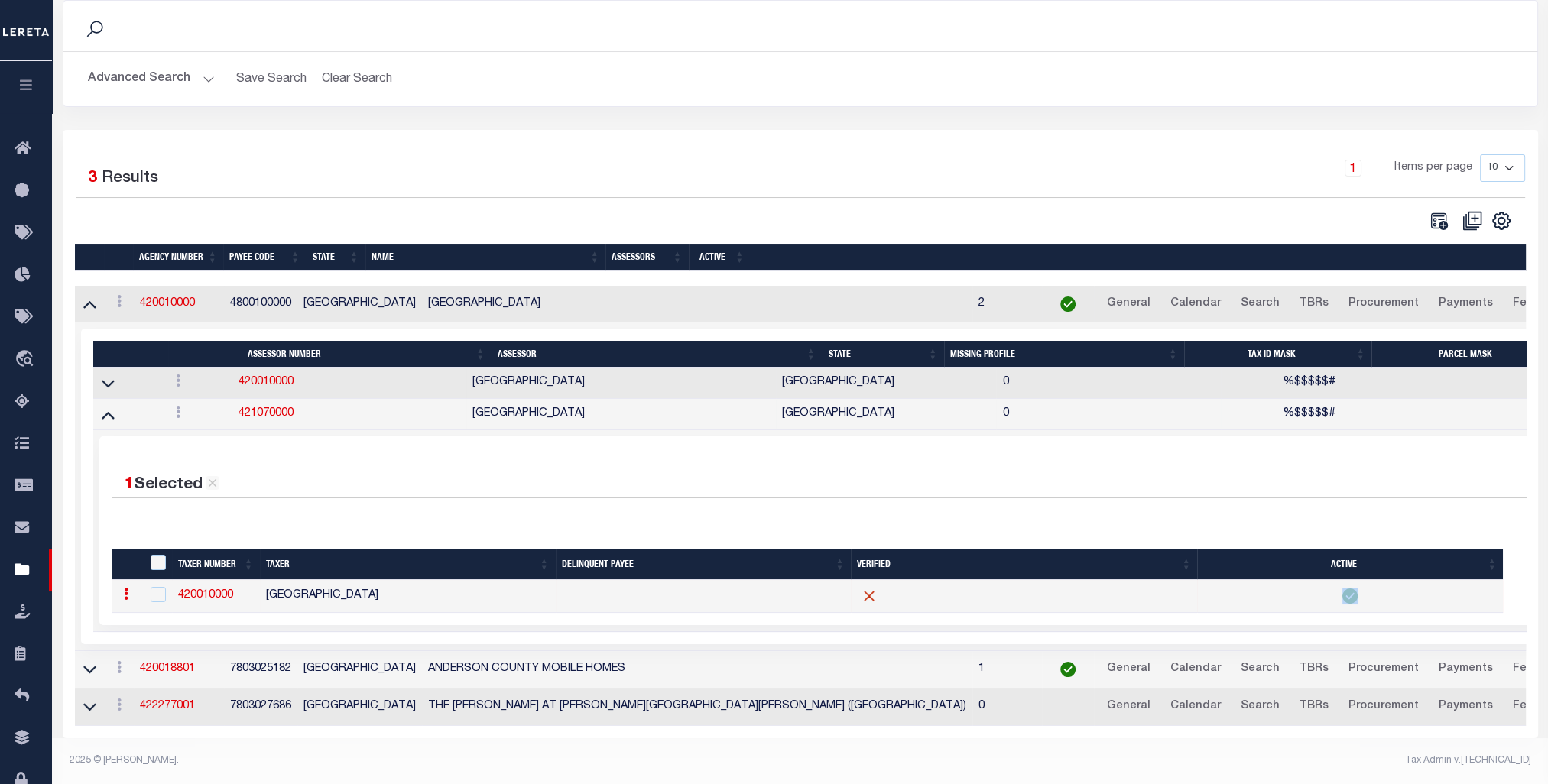
checkbox input "false"
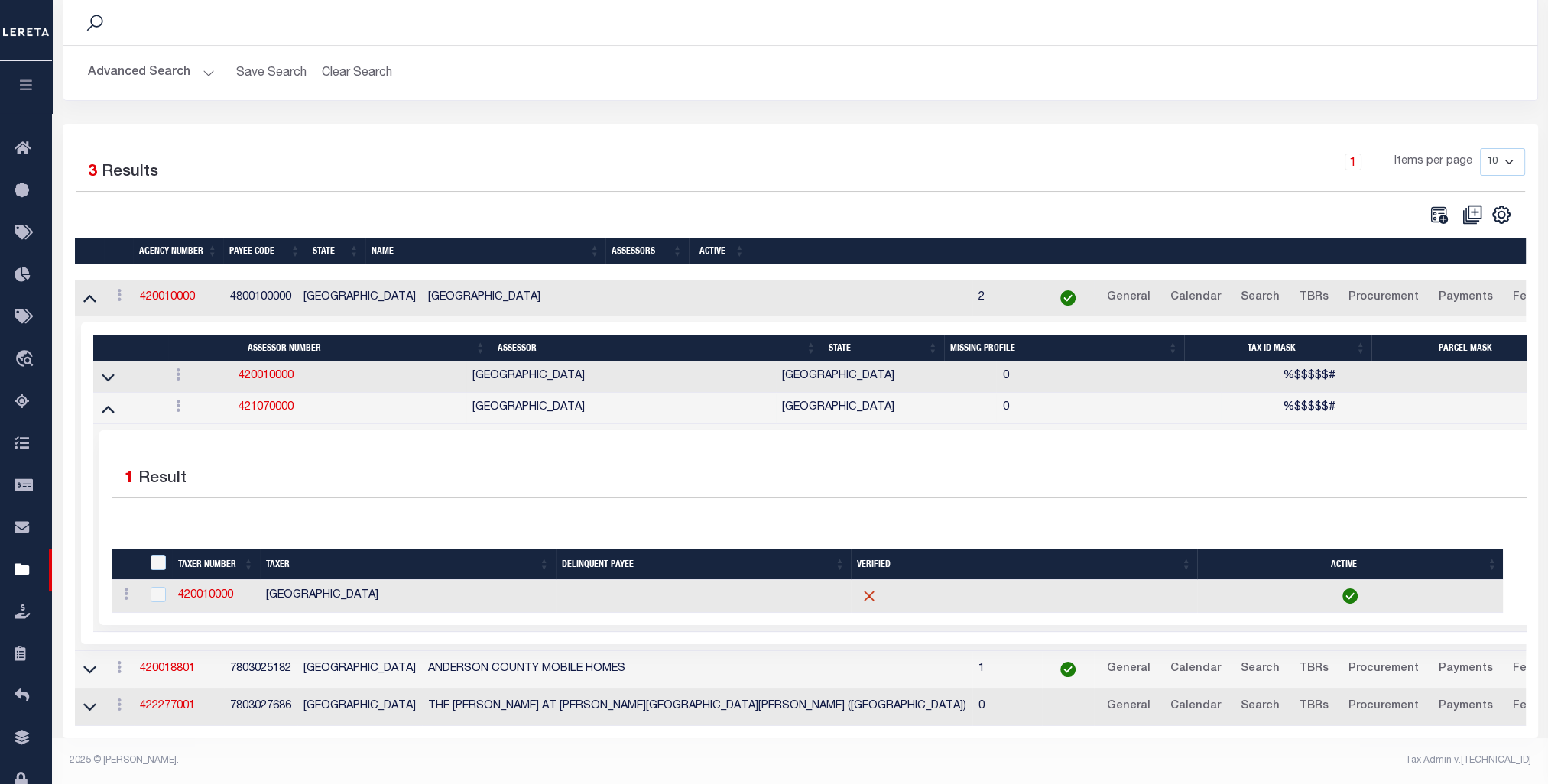
click at [1042, 280] on td at bounding box center [1068, 298] width 52 height 37
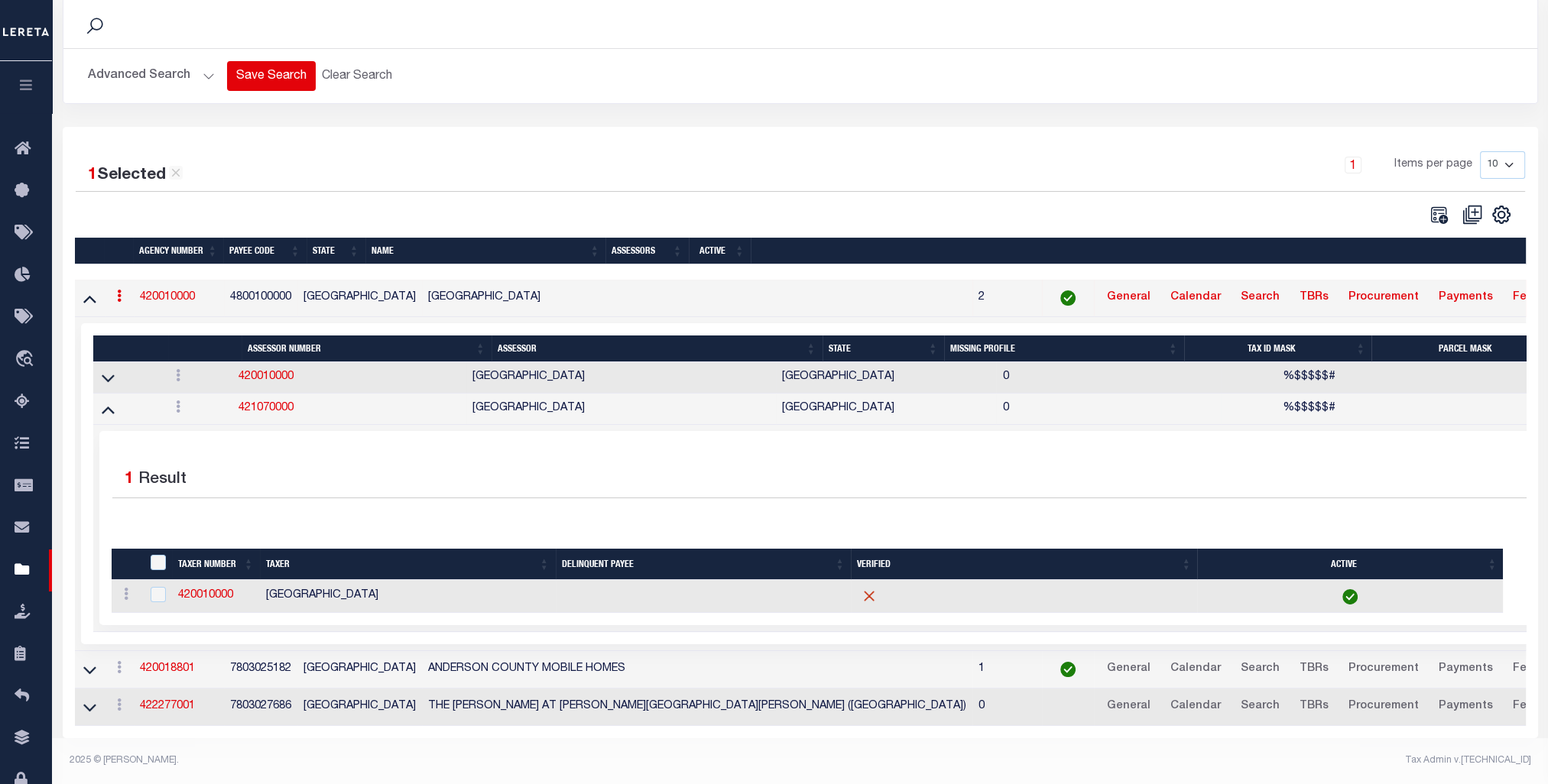
click at [296, 90] on div "Search Advanced Search Save Search Clear Search tblPayees_dynamictable_____Defa…" at bounding box center [800, 367] width 1475 height 742
click at [0, 16] on html "Home Taxers" at bounding box center [774, 334] width 1548 height 898
drag, startPoint x: 268, startPoint y: 6, endPoint x: 430, endPoint y: 63, distance: 171.7
click at [422, 60] on div "Search Advanced Search Save Search Clear Search tblPayees_dynamictable_____Defa…" at bounding box center [800, 49] width 1475 height 107
drag, startPoint x: 498, startPoint y: 120, endPoint x: 535, endPoint y: 204, distance: 91.8
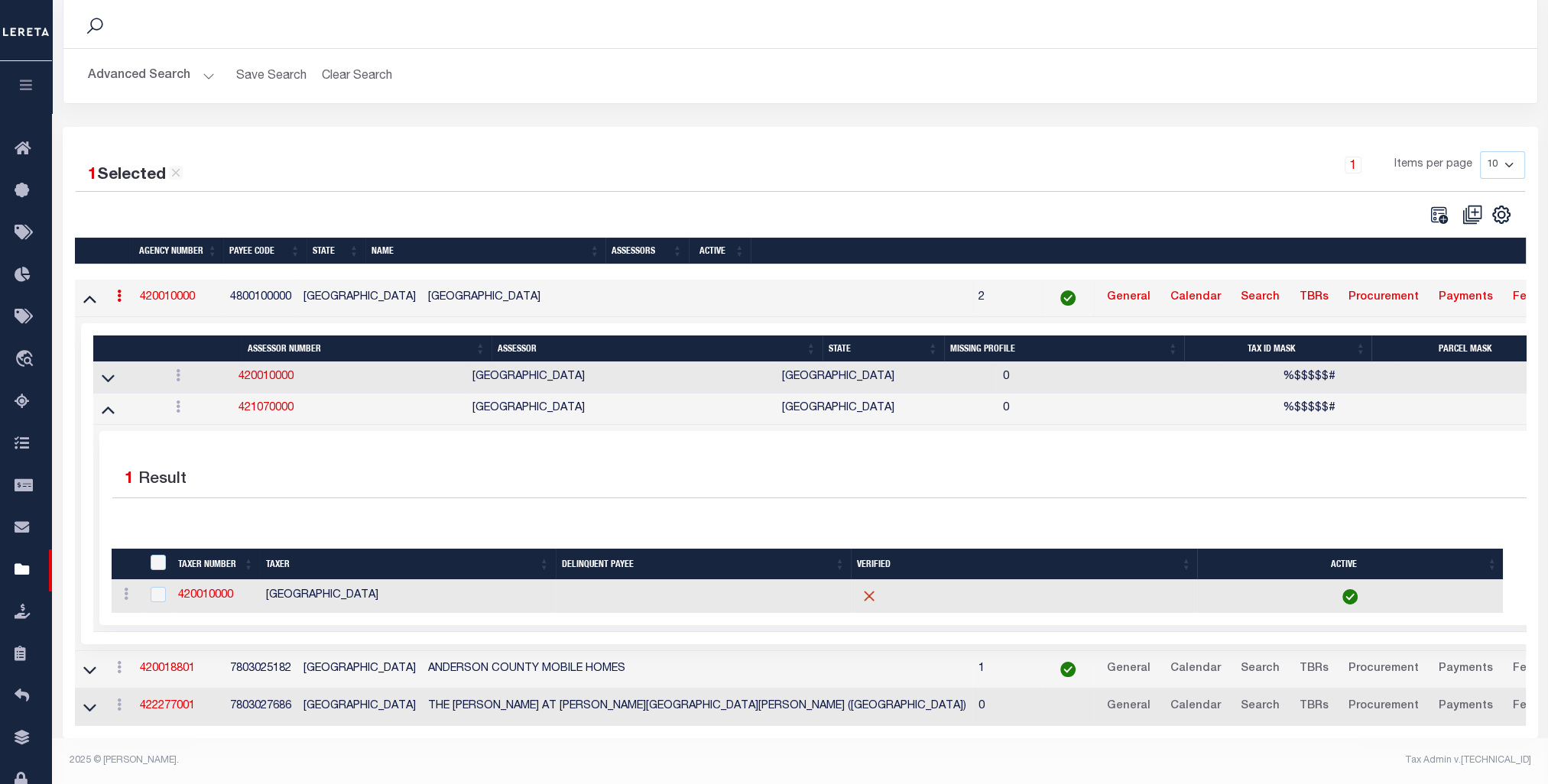
click at [530, 192] on div "1 Selected 3 Results 1 Items per page 10 25 50 100" at bounding box center [800, 432] width 1475 height 612
click at [713, 63] on h2 "Advanced Search Save Search Clear Search tblPayees_dynamictable_____DefaultSave…" at bounding box center [800, 76] width 1449 height 29
drag, startPoint x: 713, startPoint y: 63, endPoint x: 718, endPoint y: 55, distance: 9.4
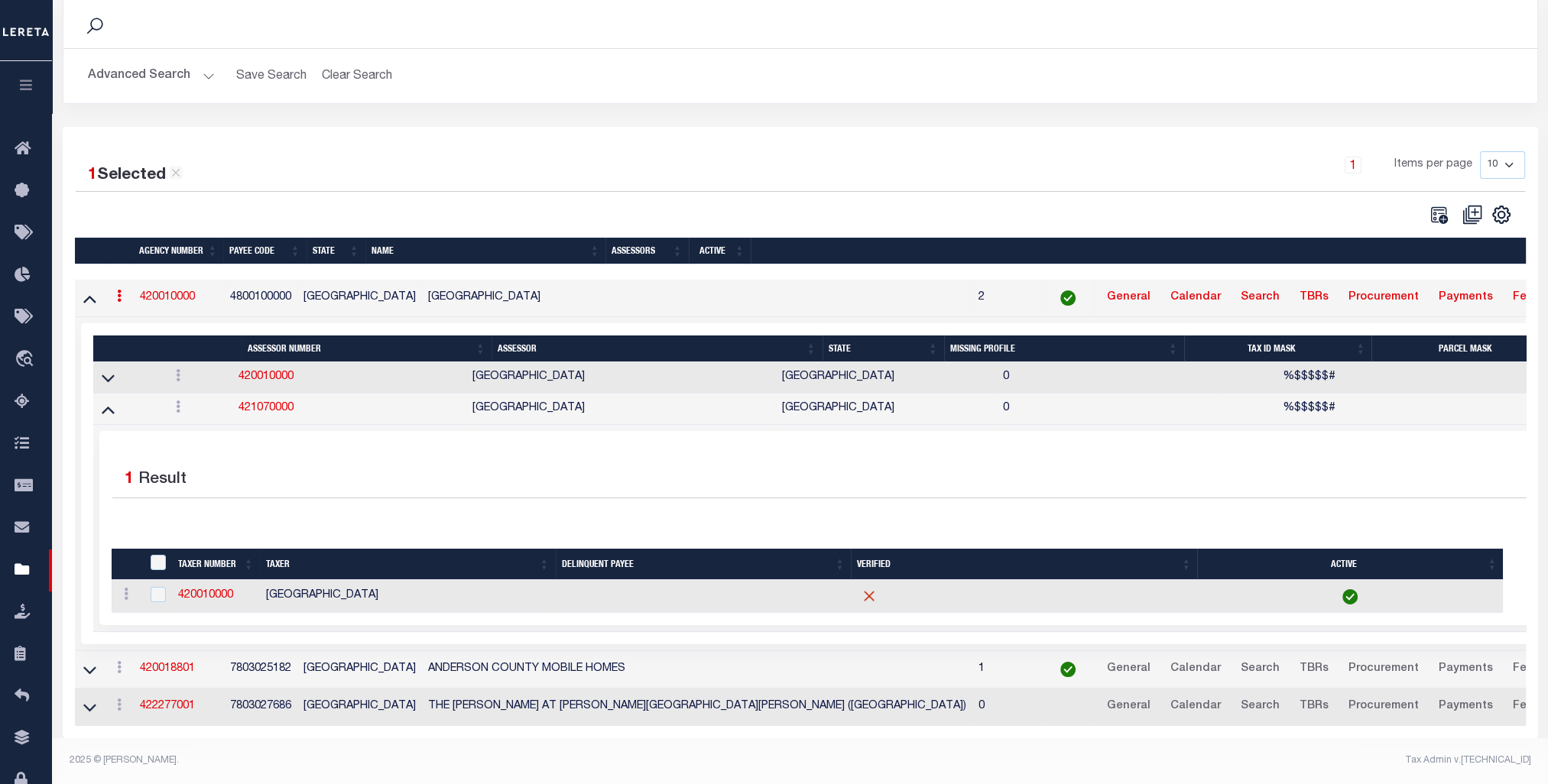
click at [718, 62] on h2 "Advanced Search Save Search Clear Search tblPayees_dynamictable_____DefaultSave…" at bounding box center [800, 76] width 1449 height 29
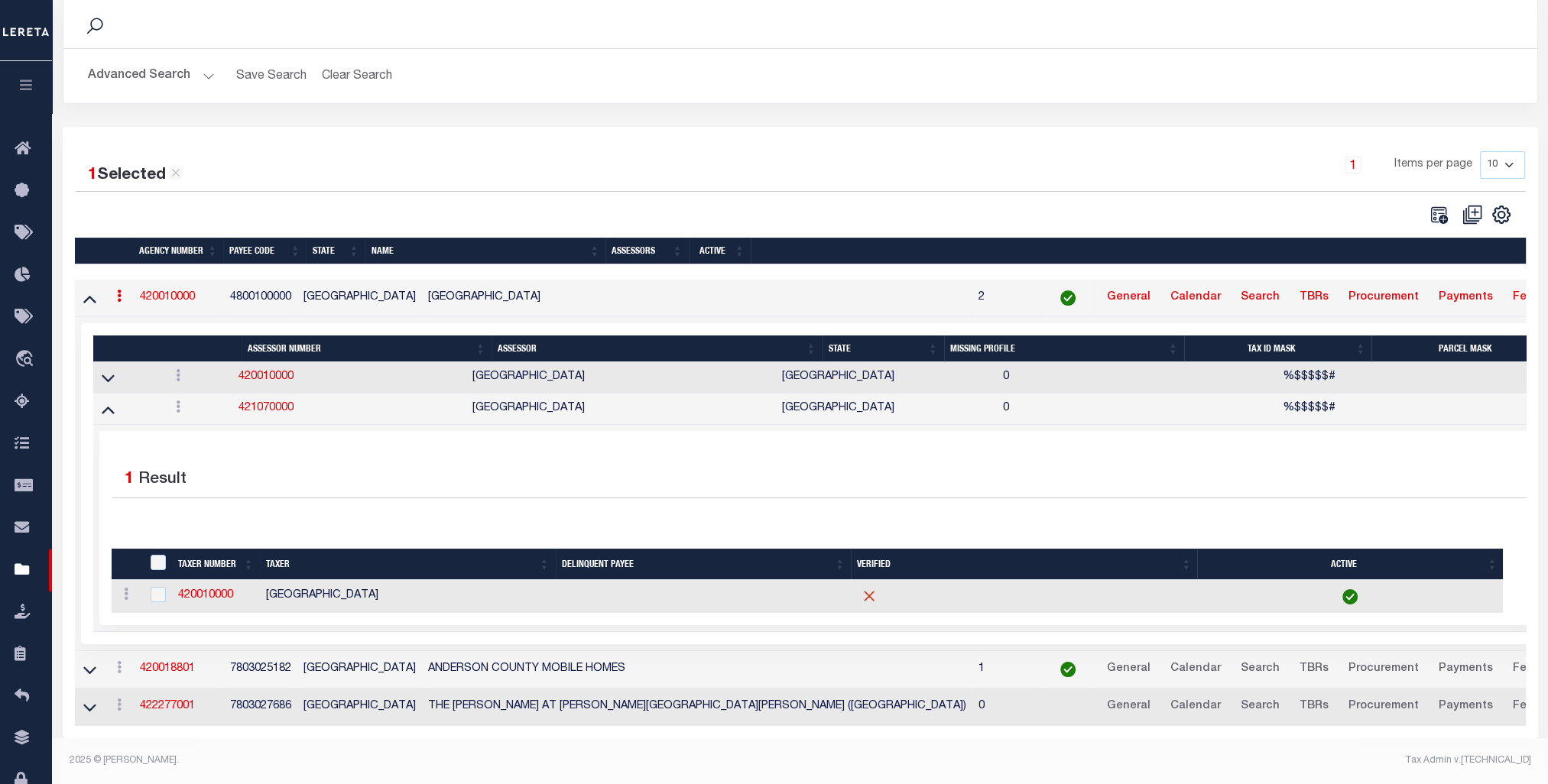
click at [718, 62] on h2 "Advanced Search Save Search Clear Search tblPayees_dynamictable_____DefaultSave…" at bounding box center [800, 76] width 1449 height 29
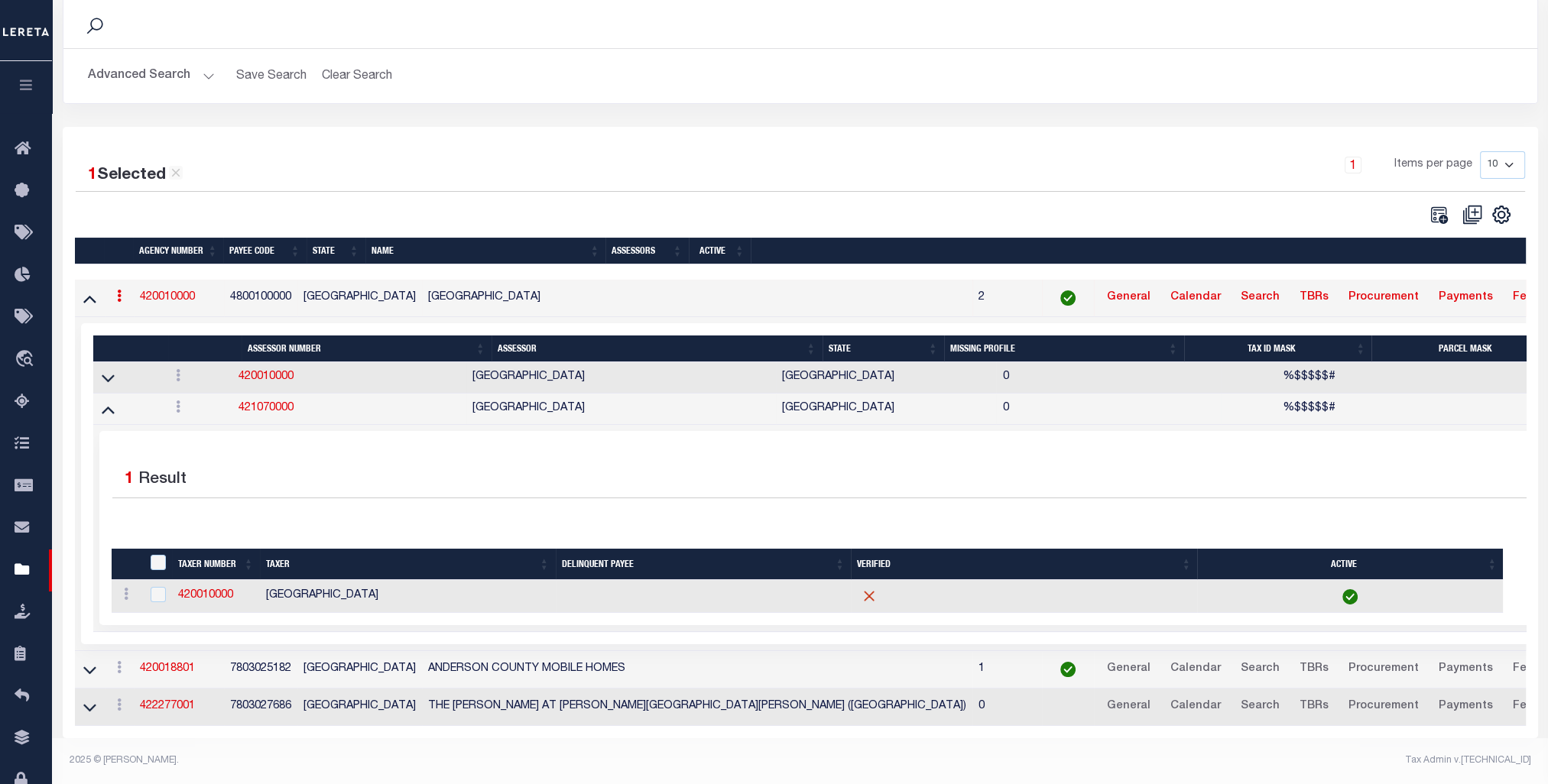
click at [718, 62] on h2 "Advanced Search Save Search Clear Search tblPayees_dynamictable_____DefaultSave…" at bounding box center [800, 76] width 1449 height 29
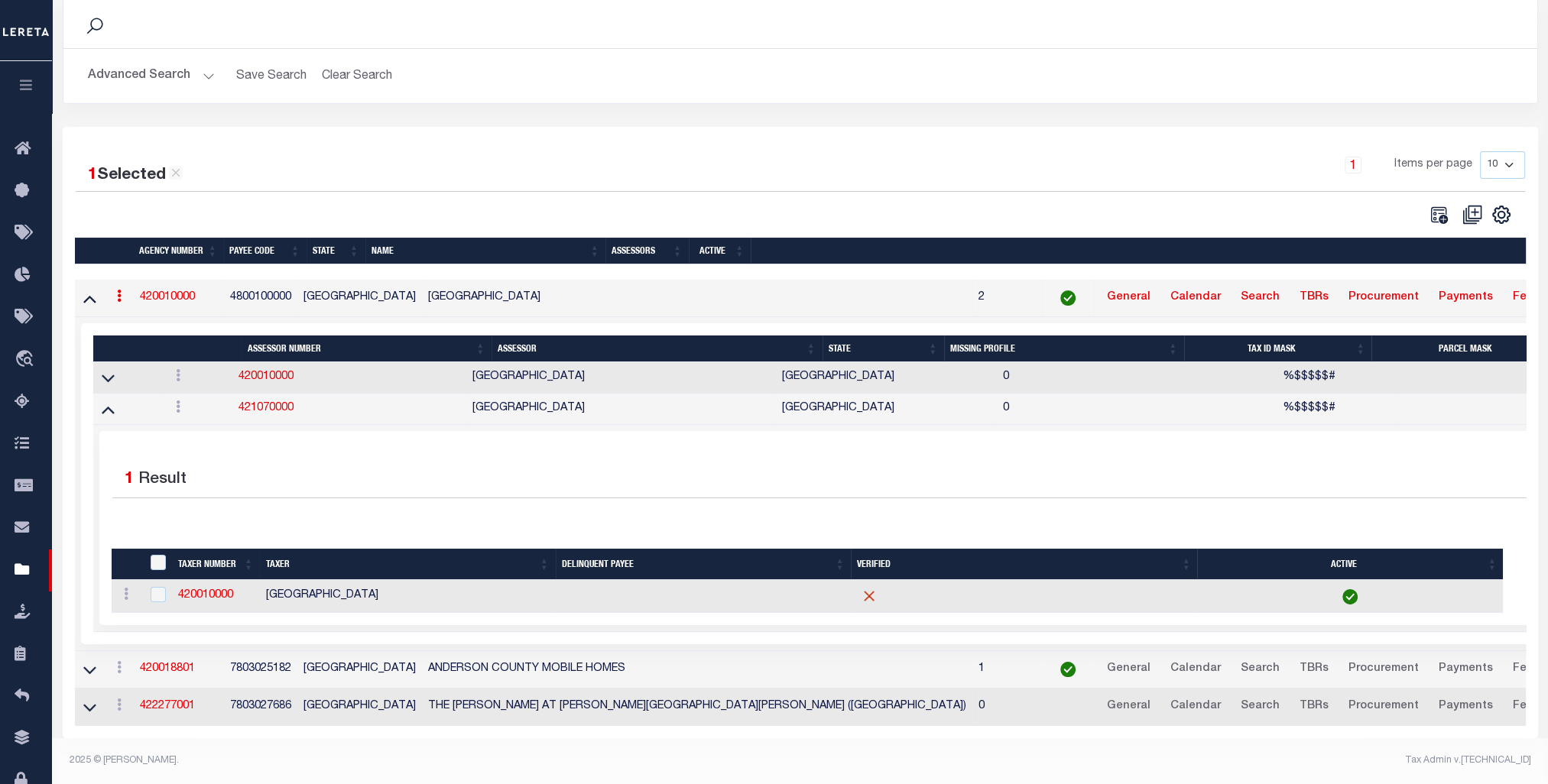
click at [718, 62] on h2 "Advanced Search Save Search Clear Search tblPayees_dynamictable_____DefaultSave…" at bounding box center [800, 76] width 1449 height 29
